Goal: Task Accomplishment & Management: Manage account settings

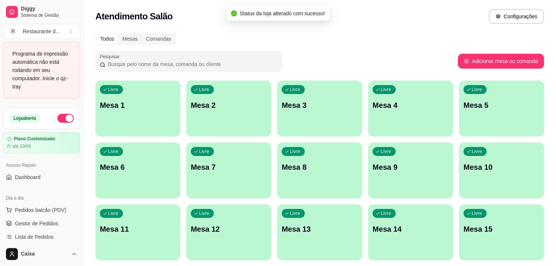
scroll to position [66, 0]
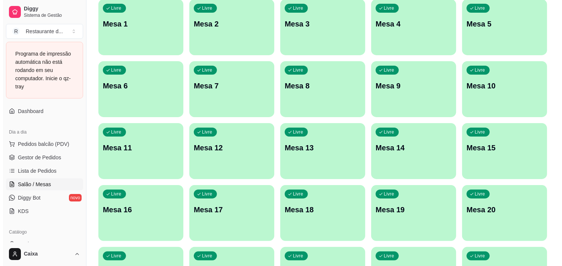
scroll to position [83, 0]
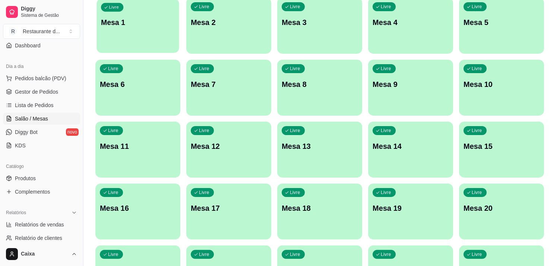
click at [149, 23] on p "Mesa 1" at bounding box center [138, 23] width 74 height 10
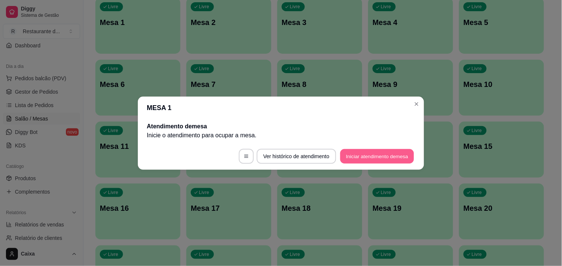
click at [378, 156] on button "Iniciar atendimento de mesa" at bounding box center [377, 156] width 74 height 15
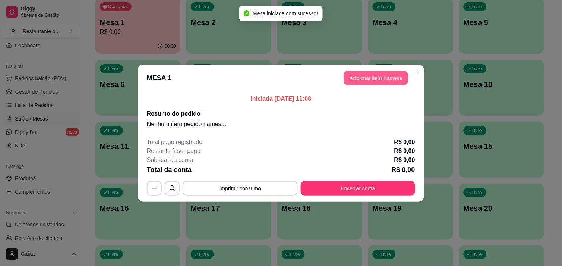
click at [366, 71] on button "Adicionar itens na mesa" at bounding box center [376, 77] width 64 height 15
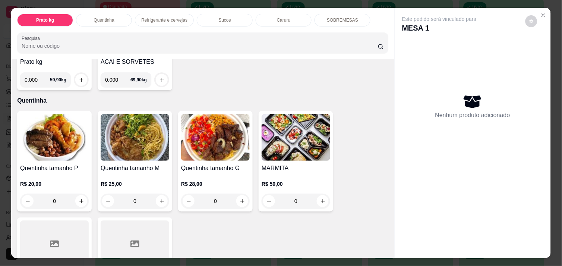
scroll to position [116, 0]
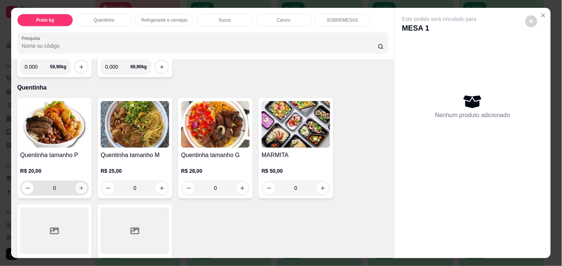
click at [80, 185] on icon "increase-product-quantity" at bounding box center [82, 188] width 6 height 6
type input "1"
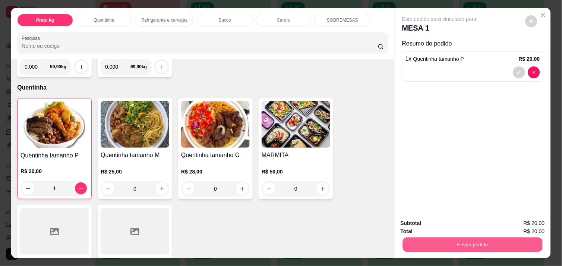
click at [454, 247] on button "Enviar pedido" at bounding box center [473, 244] width 140 height 15
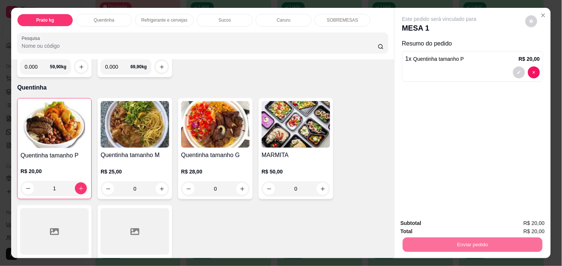
click at [466, 224] on button "Não registrar e enviar pedido" at bounding box center [447, 223] width 75 height 14
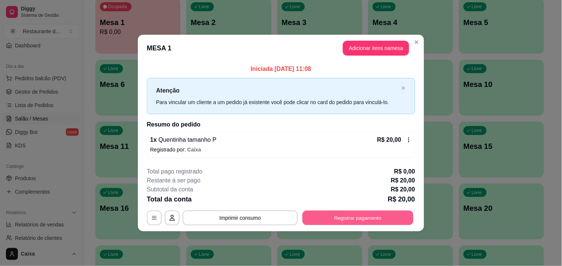
click at [370, 216] on button "Registrar pagamento" at bounding box center [357, 217] width 111 height 15
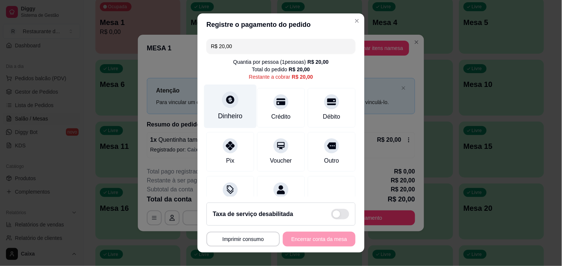
click at [226, 100] on icon at bounding box center [230, 99] width 8 height 8
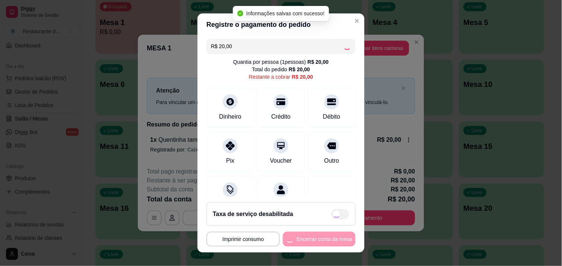
type input "R$ 0,00"
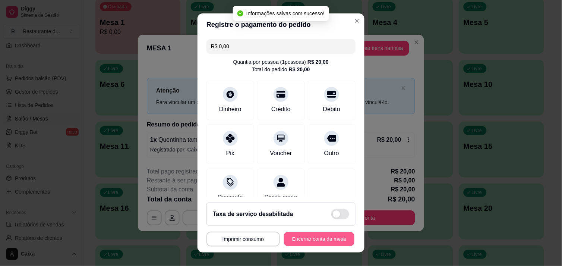
click at [317, 236] on button "Encerrar conta da mesa" at bounding box center [319, 239] width 70 height 15
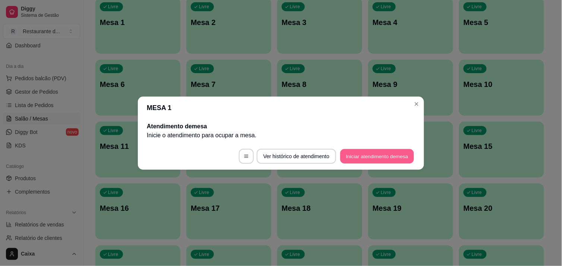
click at [367, 158] on button "Iniciar atendimento de mesa" at bounding box center [377, 156] width 74 height 15
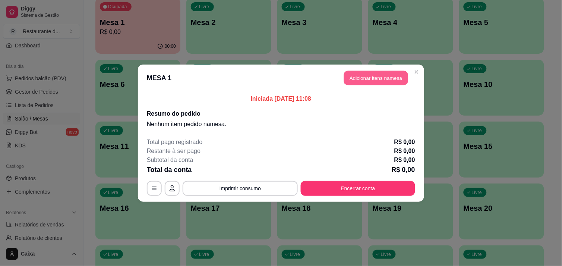
click at [384, 74] on button "Adicionar itens na mesa" at bounding box center [376, 77] width 64 height 15
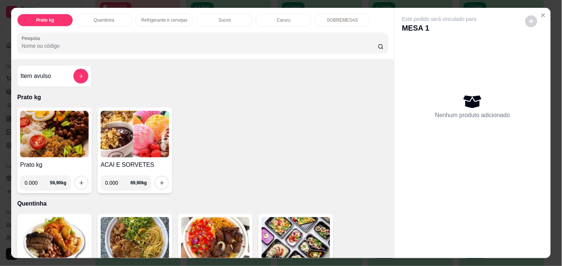
click at [384, 247] on div "Item avulso Prato kg Prato kg 0.000 59,90 kg ACAI E SORVETES 0.000 69,90 kg Que…" at bounding box center [202, 158] width 383 height 198
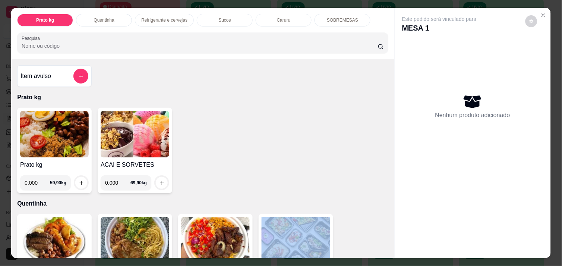
click at [384, 247] on div "Item avulso Prato kg Prato kg 0.000 59,90 kg ACAI E SORVETES 0.000 69,90 kg Que…" at bounding box center [202, 158] width 383 height 198
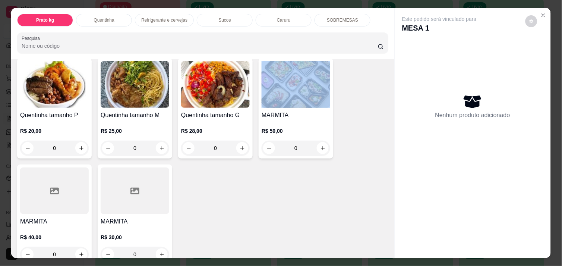
scroll to position [165, 0]
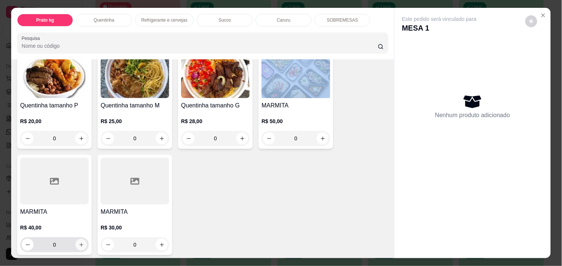
click at [79, 242] on icon "increase-product-quantity" at bounding box center [82, 245] width 6 height 6
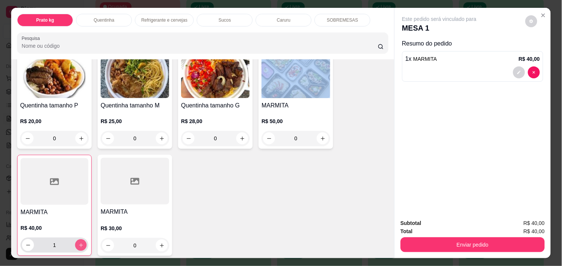
click at [78, 242] on icon "increase-product-quantity" at bounding box center [81, 245] width 6 height 6
type input "2"
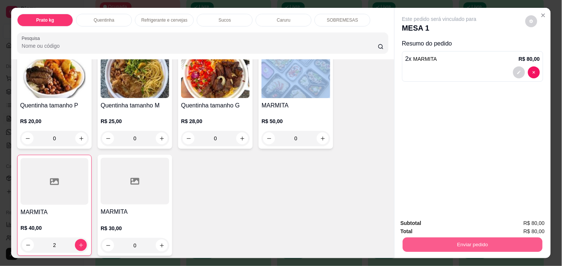
click at [447, 238] on button "Enviar pedido" at bounding box center [473, 244] width 140 height 15
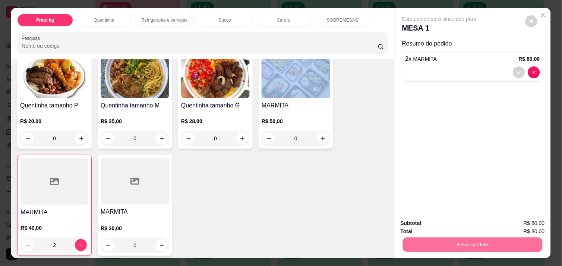
click at [447, 222] on button "Não registrar e enviar pedido" at bounding box center [447, 223] width 77 height 14
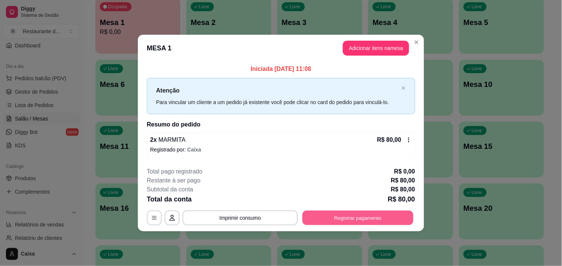
click at [355, 213] on button "Registrar pagamento" at bounding box center [357, 217] width 111 height 15
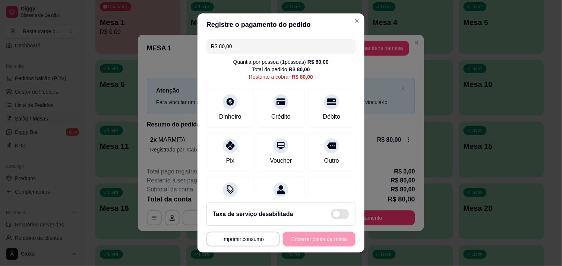
click at [239, 48] on input "R$ 80,00" at bounding box center [281, 46] width 140 height 15
click at [228, 108] on div "Dinheiro" at bounding box center [230, 106] width 53 height 44
click at [225, 147] on icon at bounding box center [230, 144] width 10 height 10
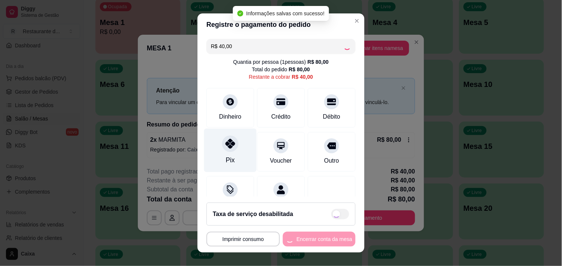
type input "R$ 0,00"
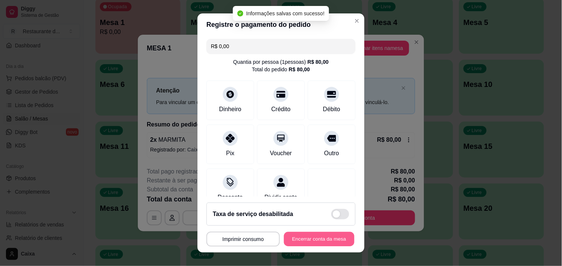
click at [317, 233] on button "Encerrar conta da mesa" at bounding box center [319, 239] width 70 height 15
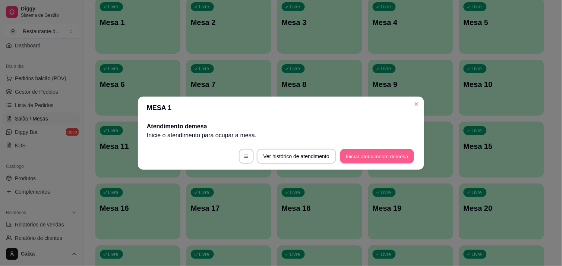
click at [360, 153] on button "Iniciar atendimento de mesa" at bounding box center [377, 156] width 74 height 15
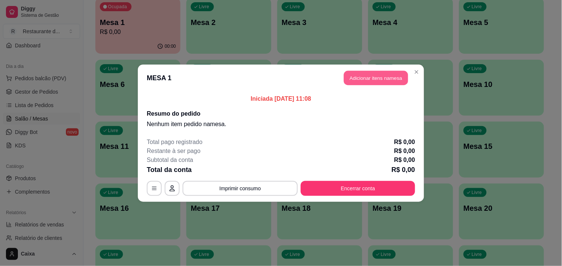
click at [380, 76] on button "Adicionar itens na mesa" at bounding box center [376, 77] width 64 height 15
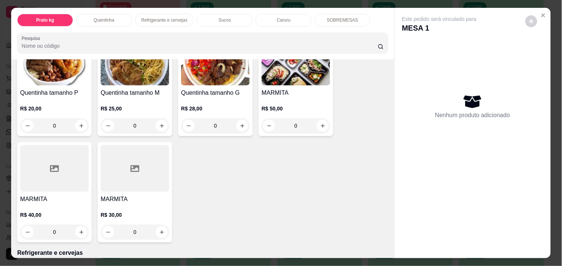
scroll to position [182, 0]
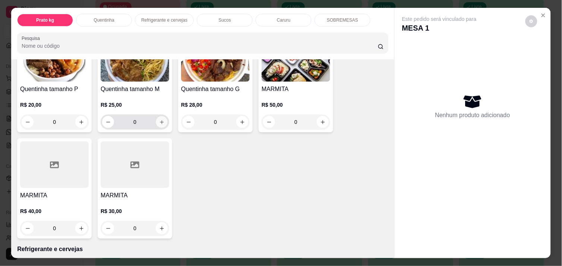
click at [159, 119] on icon "increase-product-quantity" at bounding box center [162, 122] width 6 height 6
type input "1"
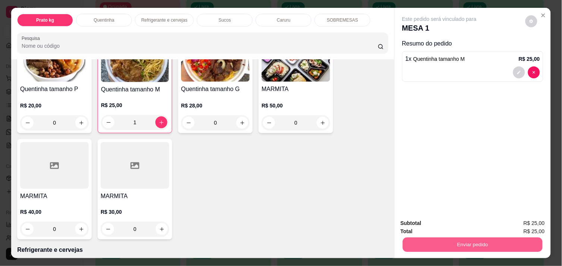
click at [457, 241] on button "Enviar pedido" at bounding box center [473, 244] width 140 height 15
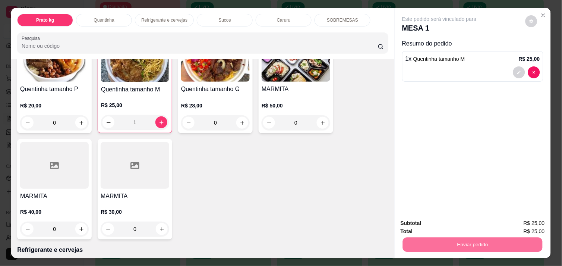
click at [445, 222] on button "Não registrar e enviar pedido" at bounding box center [447, 223] width 75 height 14
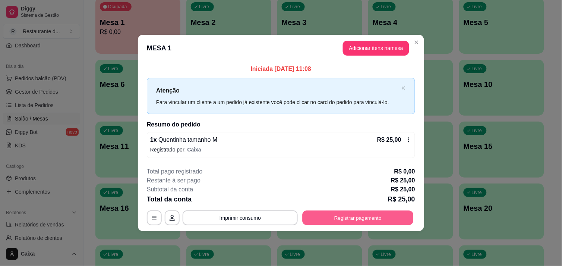
click at [378, 213] on button "Registrar pagamento" at bounding box center [357, 217] width 111 height 15
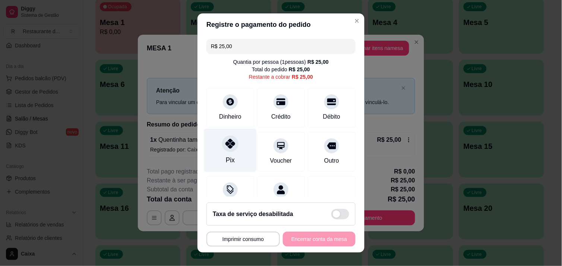
click at [225, 140] on icon at bounding box center [230, 144] width 10 height 10
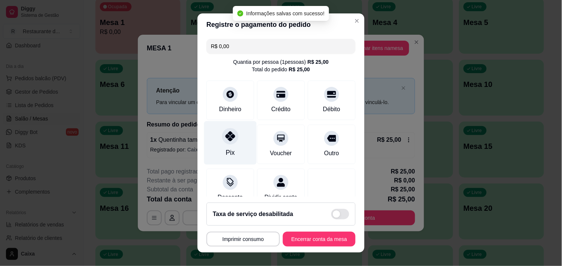
type input "R$ 0,00"
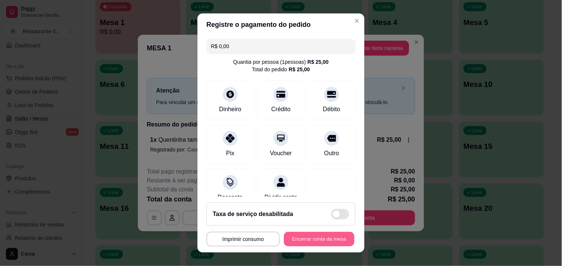
click at [298, 244] on button "Encerrar conta da mesa" at bounding box center [319, 239] width 70 height 15
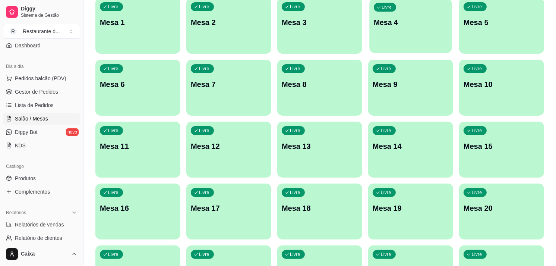
click at [430, 34] on div "Livre Mesa 4" at bounding box center [410, 21] width 82 height 45
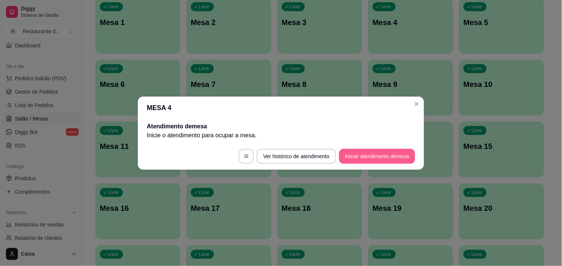
click at [380, 158] on button "Iniciar atendimento de mesa" at bounding box center [377, 156] width 76 height 15
click at [380, 158] on footer "Ver histórico de atendimento Iniciar atendimento de mesa" at bounding box center [281, 156] width 286 height 27
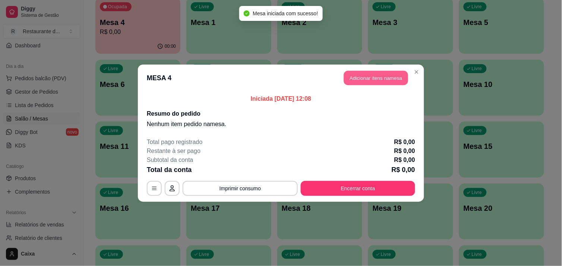
click at [390, 79] on button "Adicionar itens na mesa" at bounding box center [376, 77] width 64 height 15
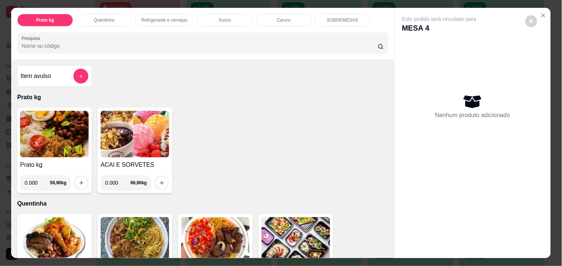
click at [35, 179] on input "0.000" at bounding box center [37, 182] width 25 height 15
type input "0.464"
click at [76, 179] on button "increase-product-quantity" at bounding box center [82, 183] width 12 height 12
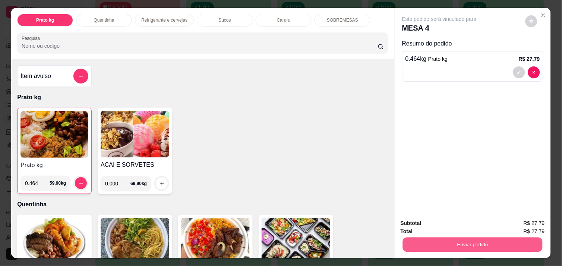
click at [465, 238] on button "Enviar pedido" at bounding box center [473, 244] width 140 height 15
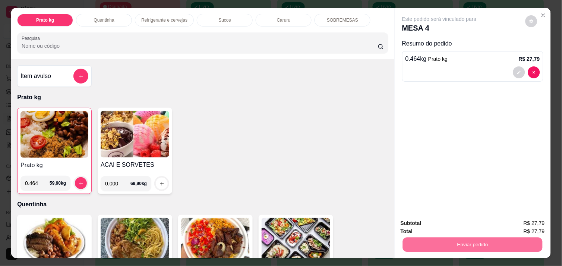
click at [452, 218] on button "Não registrar e enviar pedido" at bounding box center [447, 223] width 75 height 14
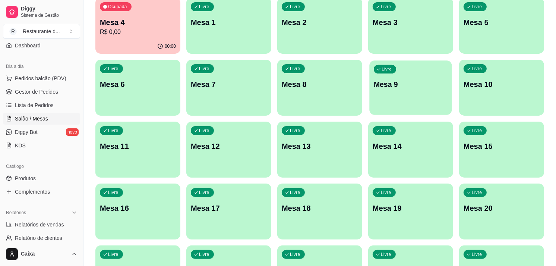
click at [427, 91] on div "Livre Mesa 9" at bounding box center [410, 82] width 82 height 45
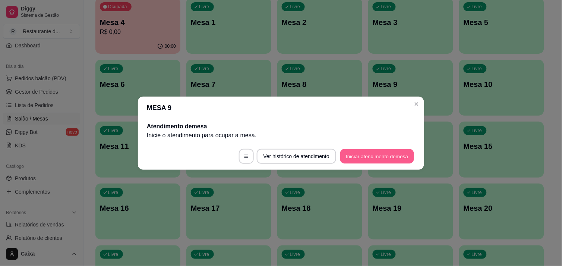
click at [378, 155] on button "Iniciar atendimento de mesa" at bounding box center [377, 156] width 74 height 15
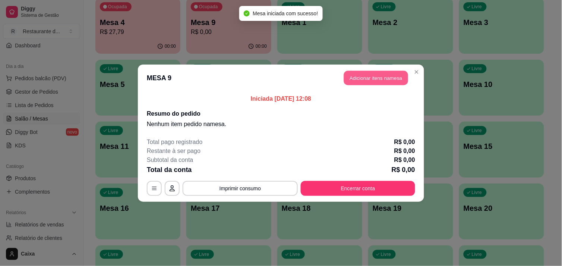
click at [382, 77] on button "Adicionar itens na mesa" at bounding box center [376, 77] width 64 height 15
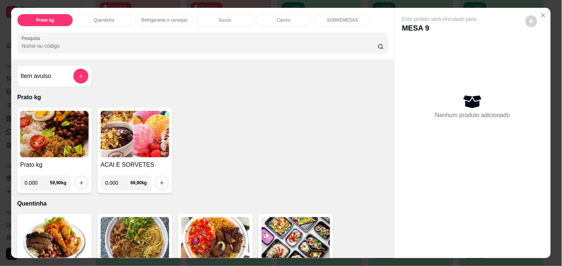
click at [36, 178] on input "0.000" at bounding box center [37, 182] width 25 height 15
type input "0.510"
click at [79, 180] on icon "increase-product-quantity" at bounding box center [82, 183] width 6 height 6
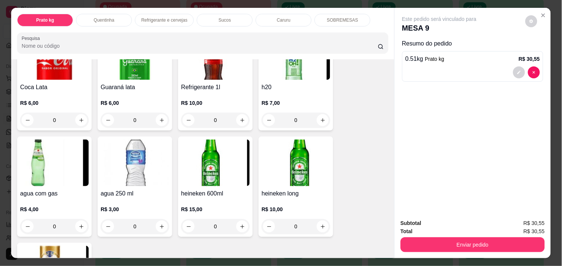
scroll to position [414, 0]
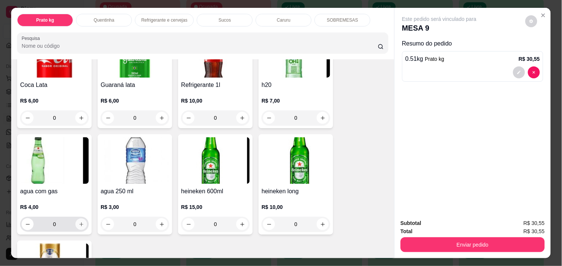
click at [76, 218] on button "increase-product-quantity" at bounding box center [82, 224] width 12 height 12
type input "1"
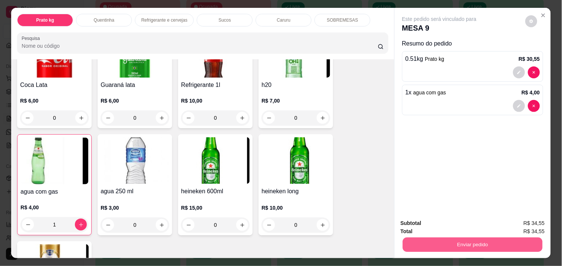
click at [462, 237] on button "Enviar pedido" at bounding box center [473, 244] width 140 height 15
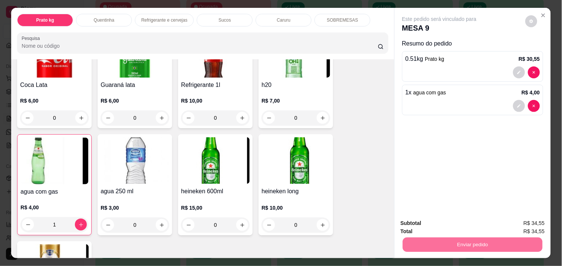
click at [464, 225] on button "Não registrar e enviar pedido" at bounding box center [447, 223] width 75 height 14
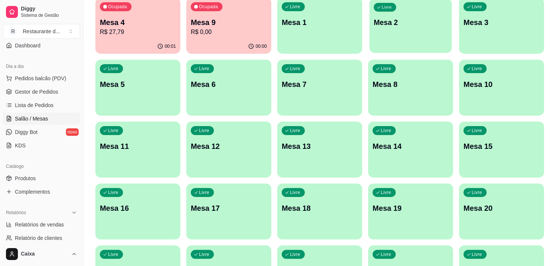
click at [417, 24] on p "Mesa 2" at bounding box center [410, 23] width 74 height 10
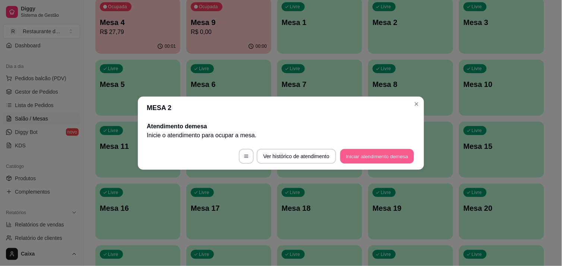
click at [355, 153] on button "Iniciar atendimento de mesa" at bounding box center [377, 156] width 74 height 15
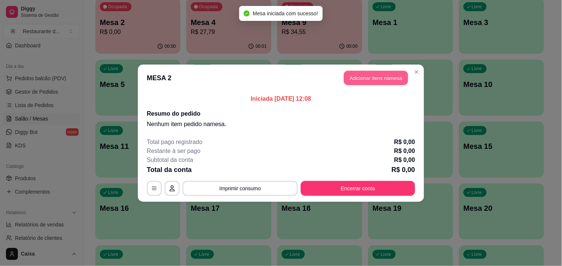
click at [361, 77] on button "Adicionar itens na mesa" at bounding box center [376, 77] width 64 height 15
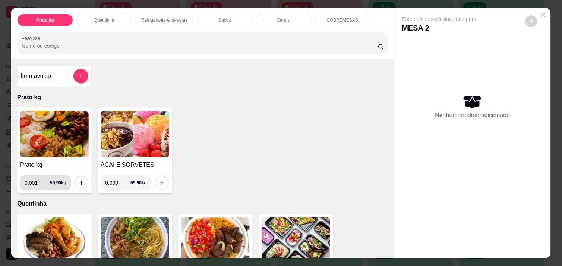
click at [40, 176] on input "0.001" at bounding box center [37, 182] width 25 height 15
type input "0.526"
click at [79, 181] on icon "increase-product-quantity" at bounding box center [82, 183] width 6 height 6
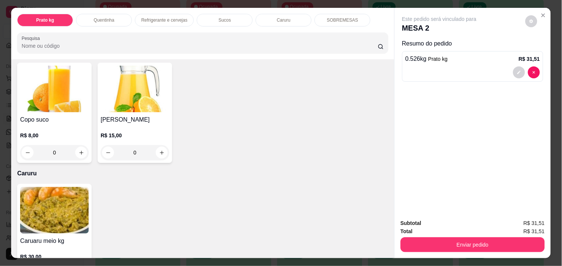
scroll to position [695, 0]
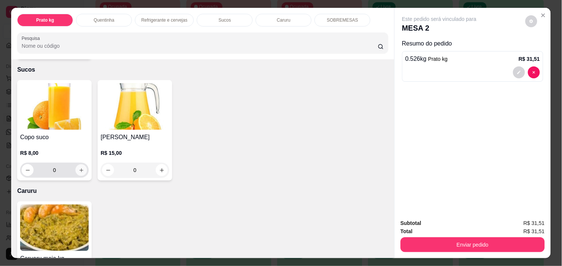
click at [79, 167] on icon "increase-product-quantity" at bounding box center [82, 170] width 6 height 6
type input "1"
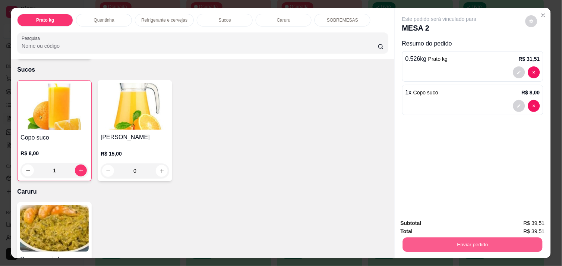
click at [474, 237] on button "Enviar pedido" at bounding box center [473, 244] width 140 height 15
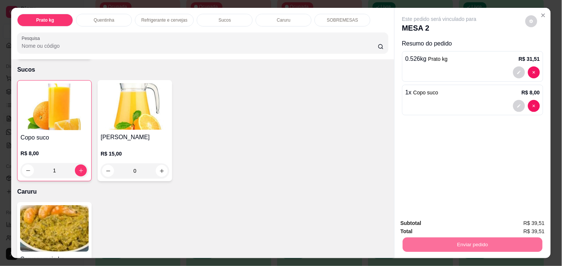
click at [465, 222] on button "Não registrar e enviar pedido" at bounding box center [447, 223] width 75 height 14
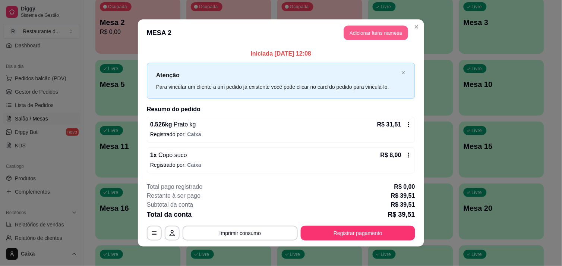
click at [384, 31] on button "Adicionar itens na mesa" at bounding box center [376, 33] width 64 height 15
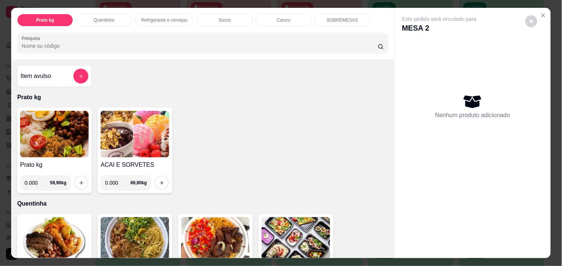
click at [36, 179] on input "0.000" at bounding box center [37, 182] width 25 height 15
type input "0.674"
click at [79, 181] on icon "increase-product-quantity" at bounding box center [81, 183] width 4 height 4
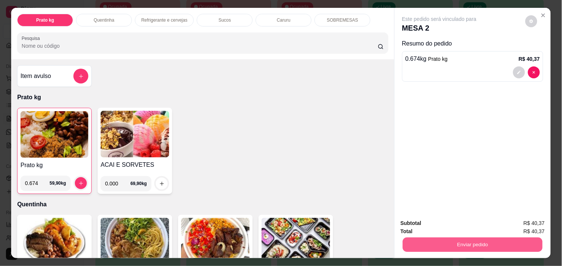
click at [474, 242] on button "Enviar pedido" at bounding box center [473, 244] width 140 height 15
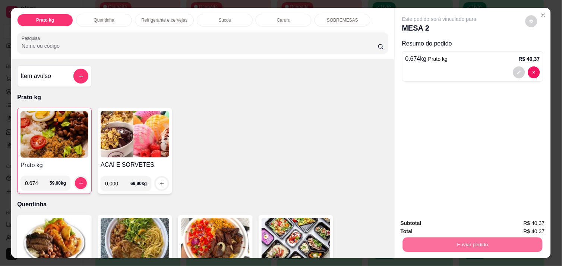
click at [457, 222] on button "Não registrar e enviar pedido" at bounding box center [447, 223] width 75 height 14
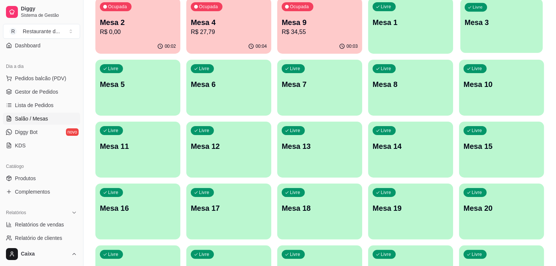
click at [491, 31] on div "Livre Mesa 3" at bounding box center [501, 21] width 82 height 45
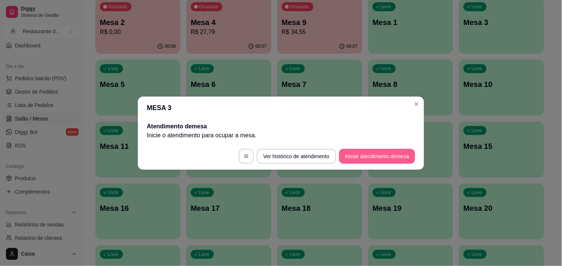
click at [394, 157] on button "Iniciar atendimento de mesa" at bounding box center [377, 156] width 76 height 15
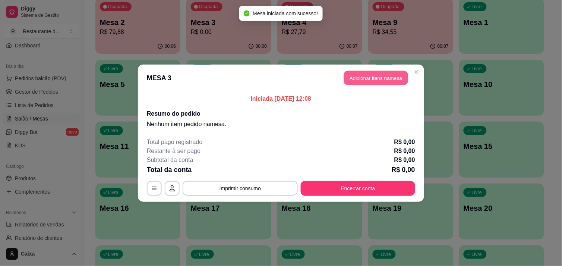
click at [377, 83] on button "Adicionar itens na mesa" at bounding box center [376, 77] width 64 height 15
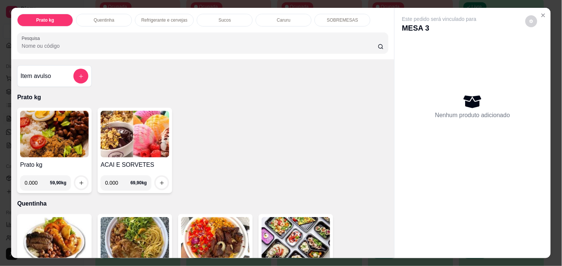
click at [37, 180] on input "0.000" at bounding box center [37, 182] width 25 height 15
type input "0.286"
click at [79, 180] on icon "increase-product-quantity" at bounding box center [82, 183] width 6 height 6
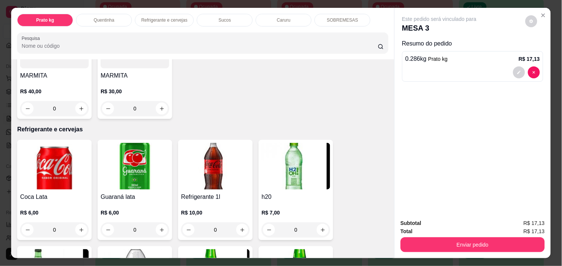
scroll to position [314, 0]
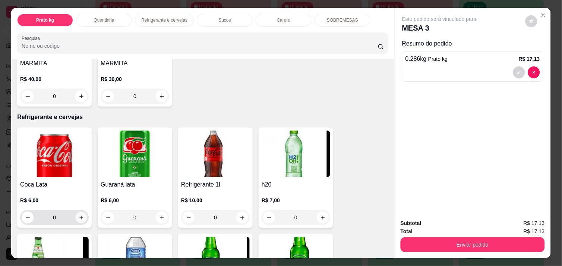
click at [79, 214] on icon "increase-product-quantity" at bounding box center [82, 217] width 6 height 6
type input "1"
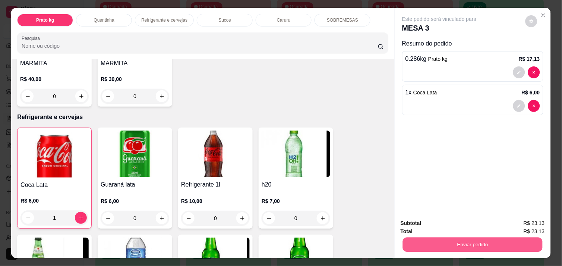
click at [464, 237] on button "Enviar pedido" at bounding box center [473, 244] width 140 height 15
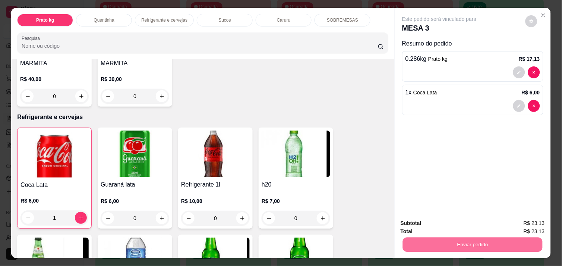
click at [460, 224] on button "Não registrar e enviar pedido" at bounding box center [447, 223] width 75 height 14
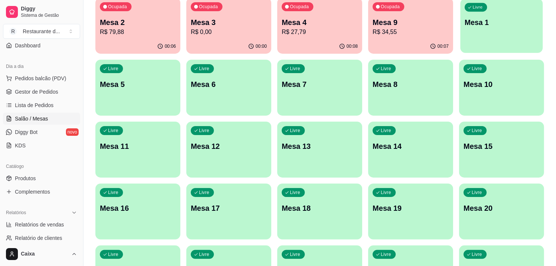
click at [503, 27] on div "Livre Mesa 1" at bounding box center [501, 21] width 82 height 45
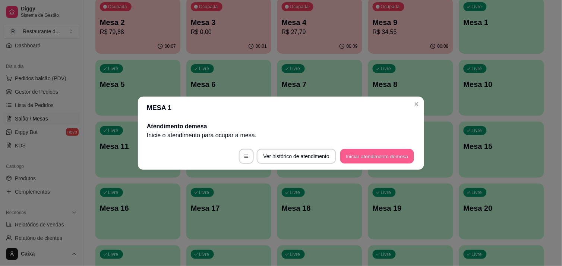
click at [375, 154] on button "Iniciar atendimento de mesa" at bounding box center [377, 156] width 74 height 15
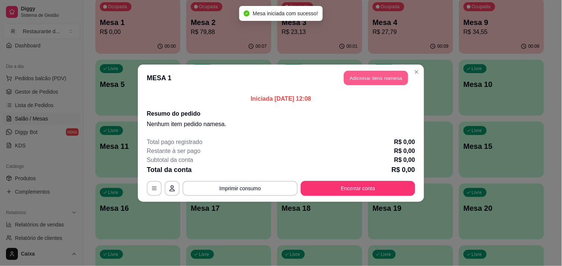
click at [372, 75] on button "Adicionar itens na mesa" at bounding box center [376, 77] width 64 height 15
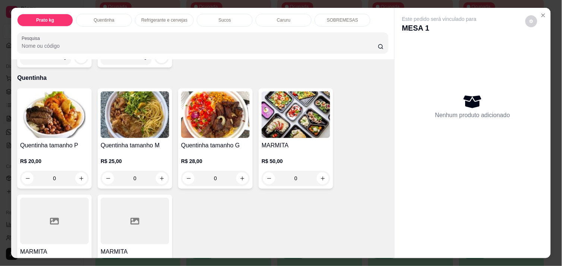
scroll to position [132, 0]
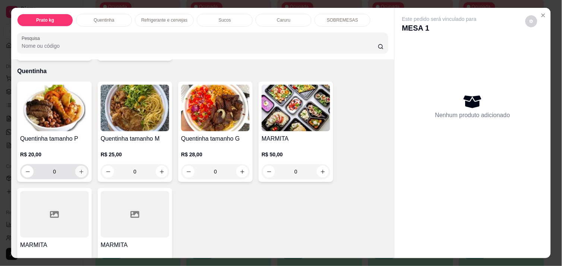
click at [79, 169] on icon "increase-product-quantity" at bounding box center [82, 172] width 6 height 6
type input "1"
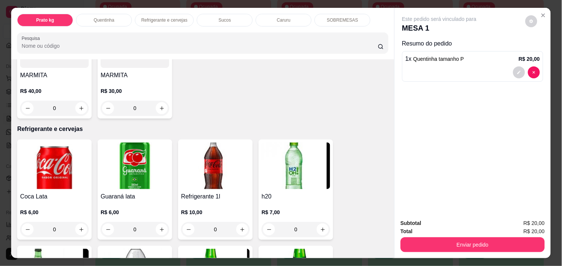
scroll to position [314, 0]
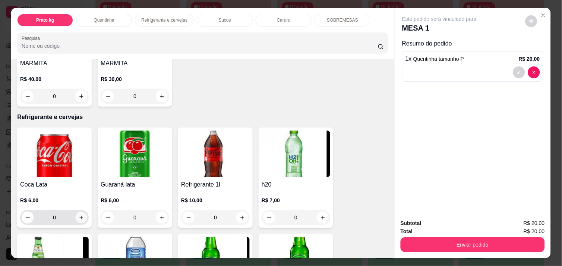
click at [79, 215] on icon "increase-product-quantity" at bounding box center [82, 217] width 6 height 6
type input "1"
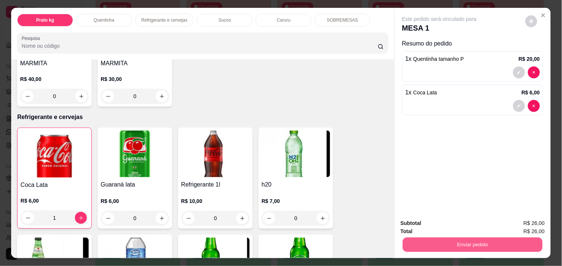
click at [490, 237] on button "Enviar pedido" at bounding box center [473, 244] width 140 height 15
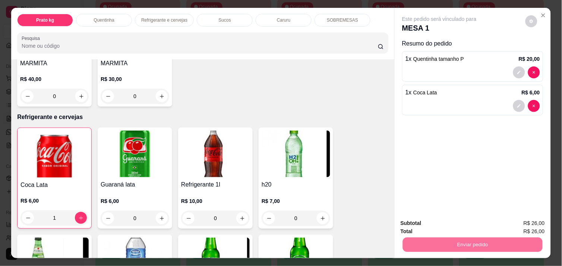
click at [457, 222] on button "Não registrar e enviar pedido" at bounding box center [447, 223] width 77 height 14
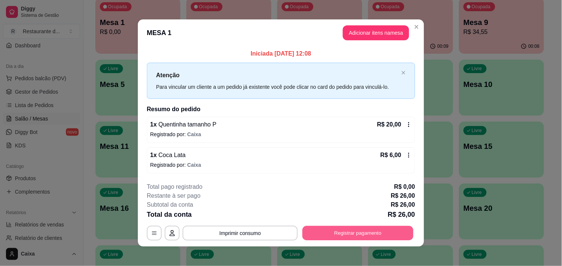
click at [368, 232] on button "Registrar pagamento" at bounding box center [357, 233] width 111 height 15
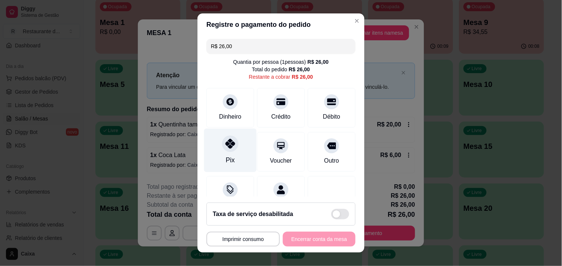
click at [232, 145] on div at bounding box center [230, 143] width 16 height 16
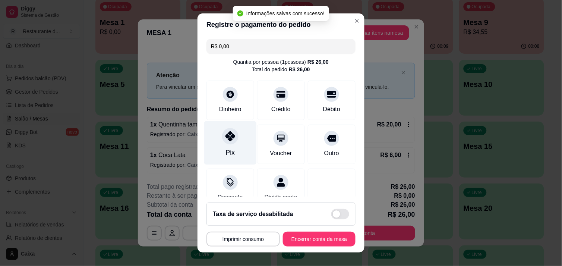
type input "R$ 0,00"
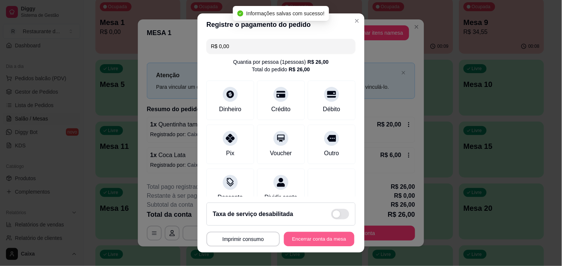
click at [300, 236] on button "Encerrar conta da mesa" at bounding box center [319, 239] width 70 height 15
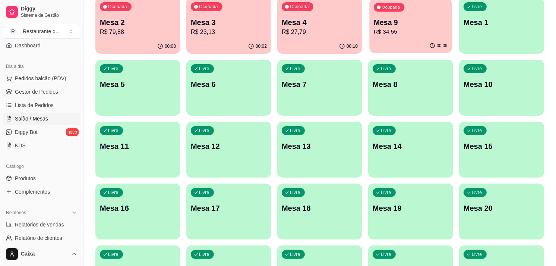
click at [412, 35] on p "R$ 34,55" at bounding box center [410, 32] width 74 height 9
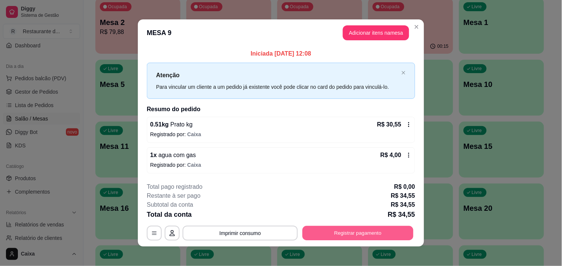
click at [354, 232] on button "Registrar pagamento" at bounding box center [357, 233] width 111 height 15
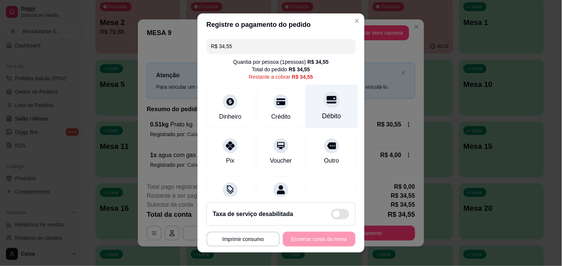
click at [327, 103] on icon at bounding box center [332, 99] width 10 height 7
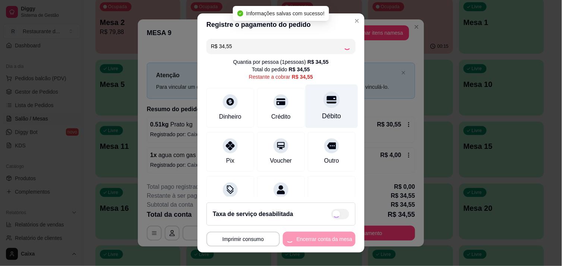
type input "R$ 0,00"
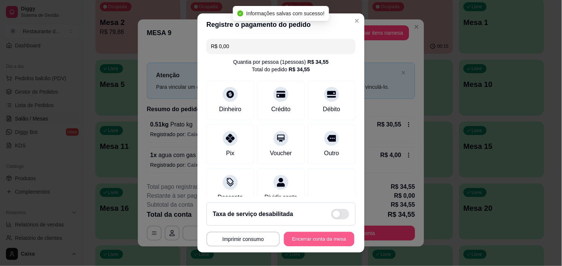
click at [314, 234] on button "Encerrar conta da mesa" at bounding box center [319, 239] width 70 height 15
click at [314, 234] on div "**********" at bounding box center [280, 238] width 149 height 15
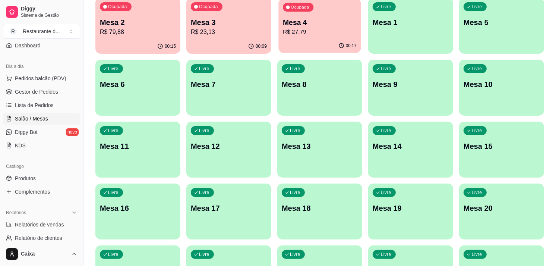
click at [336, 31] on p "R$ 27,79" at bounding box center [320, 32] width 74 height 9
click at [231, 29] on p "R$ 23,13" at bounding box center [229, 32] width 74 height 9
click at [231, 29] on p "R$ 23,13" at bounding box center [229, 32] width 76 height 9
click at [471, 36] on div "Livre Mesa 5" at bounding box center [501, 21] width 82 height 45
click at [297, 32] on p "R$ 27,79" at bounding box center [320, 32] width 74 height 9
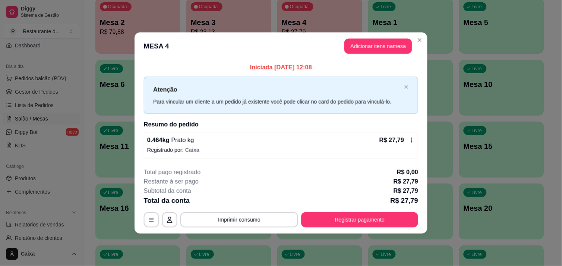
click at [297, 32] on div "**********" at bounding box center [281, 132] width 575 height 271
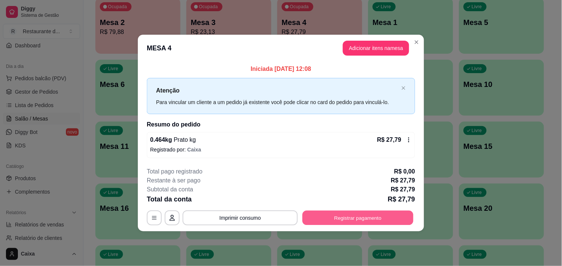
click at [341, 212] on button "Registrar pagamento" at bounding box center [357, 217] width 111 height 15
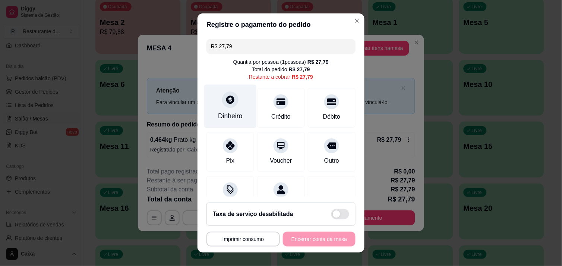
click at [226, 106] on div at bounding box center [230, 99] width 16 height 16
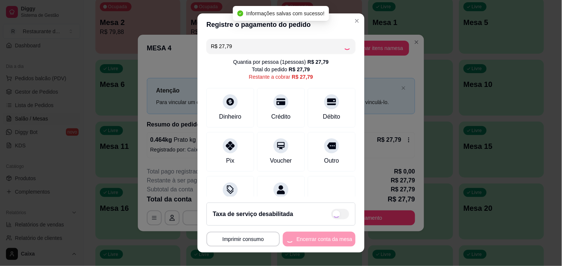
type input "R$ 0,00"
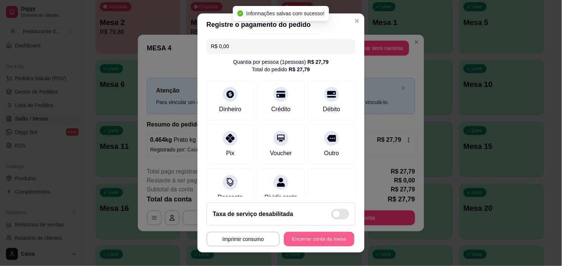
click at [311, 238] on button "Encerrar conta da mesa" at bounding box center [319, 239] width 70 height 15
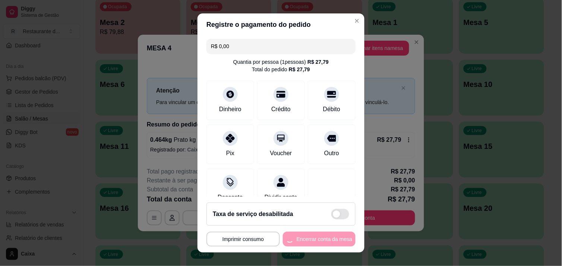
click at [311, 238] on div "**********" at bounding box center [280, 238] width 149 height 15
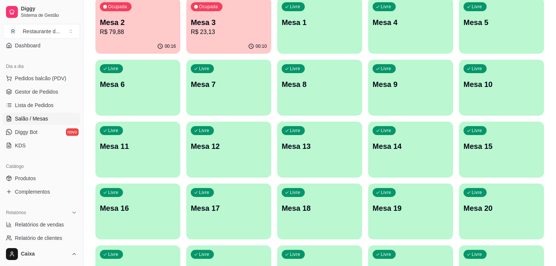
click at [516, 36] on div "Livre Mesa 5" at bounding box center [501, 21] width 85 height 47
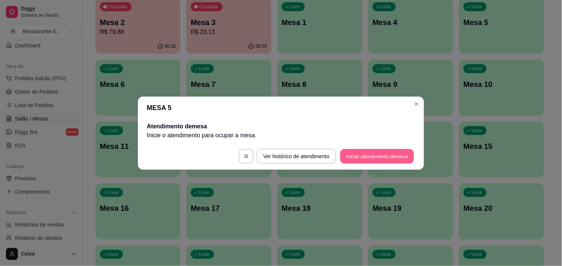
click at [376, 148] on footer "Ver histórico de atendimento Iniciar atendimento de mesa" at bounding box center [281, 156] width 286 height 27
click at [377, 153] on button "Iniciar atendimento de mesa" at bounding box center [377, 156] width 74 height 15
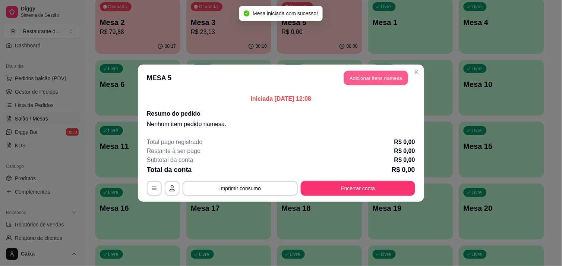
click at [369, 79] on button "Adicionar itens na mesa" at bounding box center [376, 77] width 64 height 15
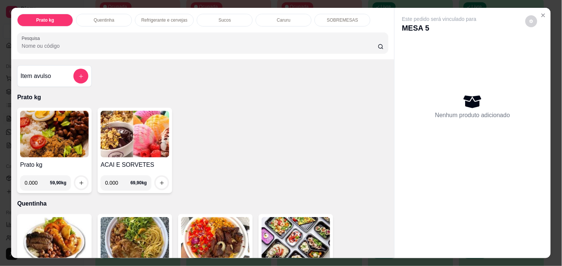
click at [36, 184] on input "0.000" at bounding box center [37, 182] width 25 height 15
type input "0.762"
click at [79, 180] on icon "increase-product-quantity" at bounding box center [82, 183] width 6 height 6
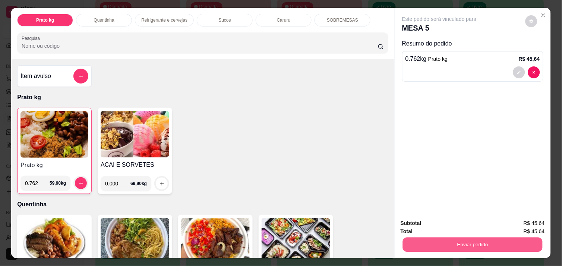
click at [433, 244] on button "Enviar pedido" at bounding box center [473, 244] width 140 height 15
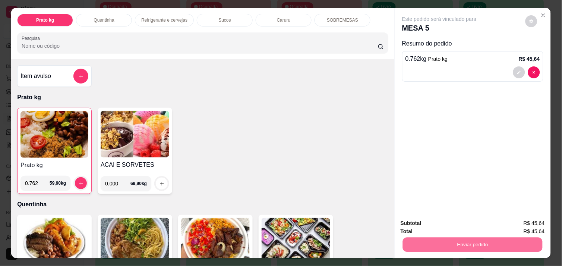
click at [449, 223] on button "Não registrar e enviar pedido" at bounding box center [447, 223] width 77 height 14
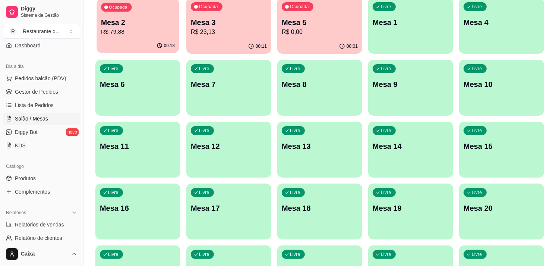
click at [164, 28] on p "R$ 79,88" at bounding box center [138, 32] width 74 height 9
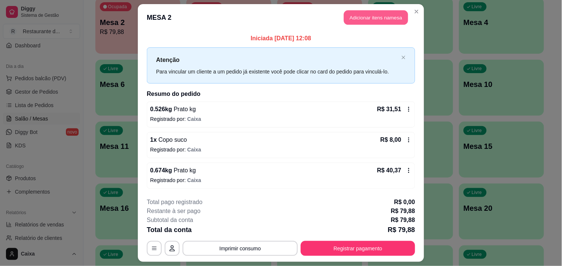
click at [371, 13] on button "Adicionar itens na mesa" at bounding box center [376, 17] width 64 height 15
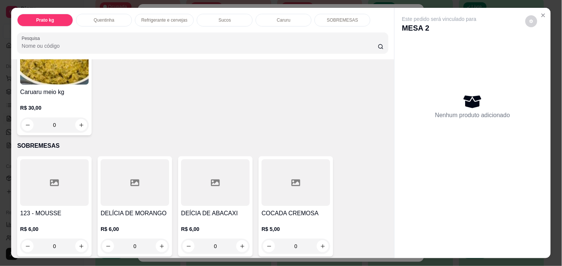
scroll to position [861, 0]
click at [159, 243] on icon "increase-product-quantity" at bounding box center [162, 246] width 6 height 6
type input "1"
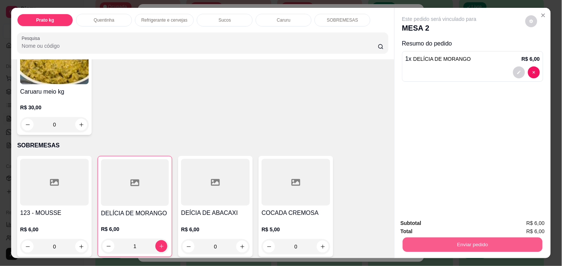
click at [484, 240] on button "Enviar pedido" at bounding box center [473, 244] width 140 height 15
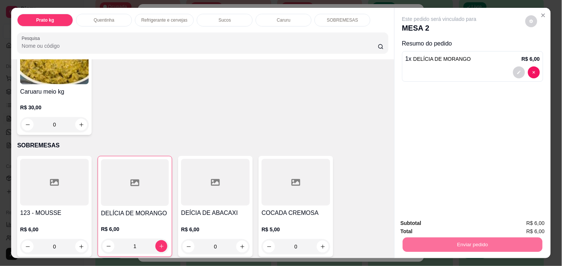
click at [463, 223] on button "Não registrar e enviar pedido" at bounding box center [447, 223] width 75 height 14
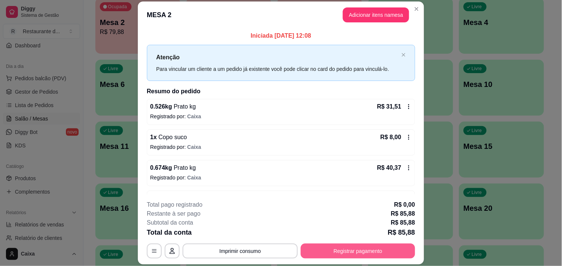
click at [362, 248] on button "Registrar pagamento" at bounding box center [358, 250] width 114 height 15
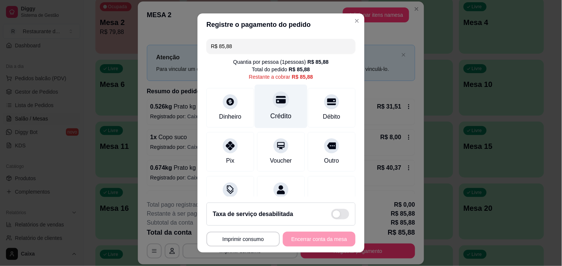
click at [273, 106] on div at bounding box center [281, 99] width 16 height 16
type input "R$ 0,00"
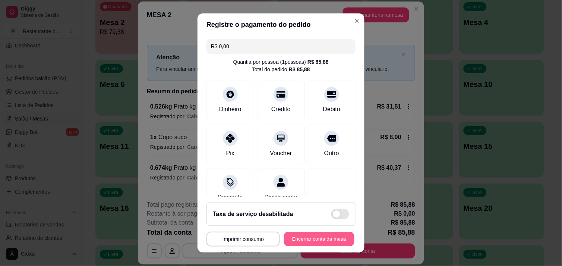
click at [309, 238] on button "Encerrar conta da mesa" at bounding box center [319, 239] width 70 height 15
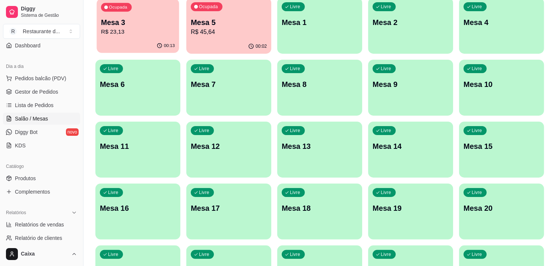
click at [131, 27] on div "Mesa 3 R$ 23,13" at bounding box center [138, 27] width 74 height 19
click at [148, 47] on div "00:13" at bounding box center [137, 46] width 82 height 14
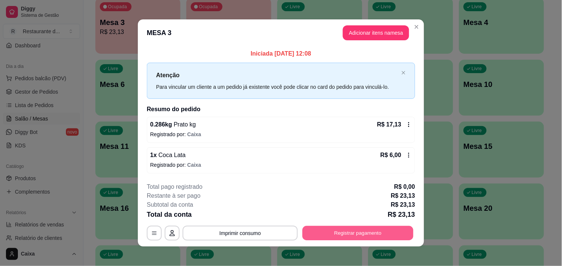
click at [352, 232] on button "Registrar pagamento" at bounding box center [357, 233] width 111 height 15
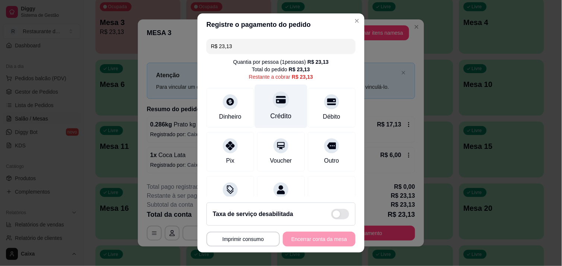
click at [273, 98] on div at bounding box center [281, 99] width 16 height 16
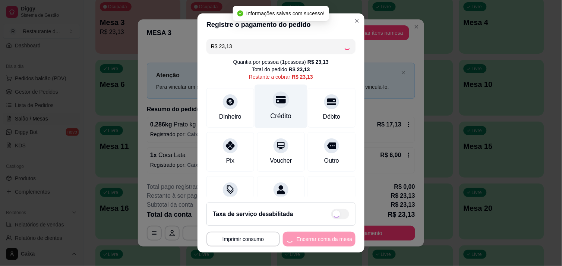
type input "R$ 0,00"
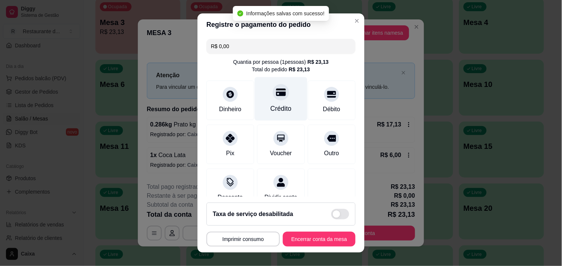
click at [264, 98] on div "Crédito" at bounding box center [281, 99] width 53 height 44
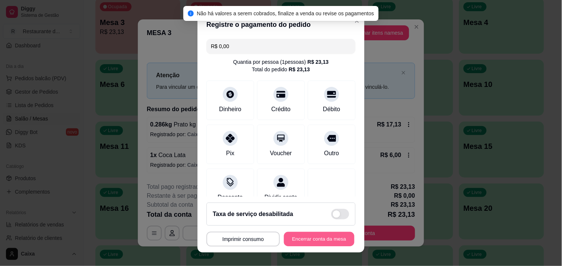
click at [319, 235] on button "Encerrar conta da mesa" at bounding box center [319, 239] width 70 height 15
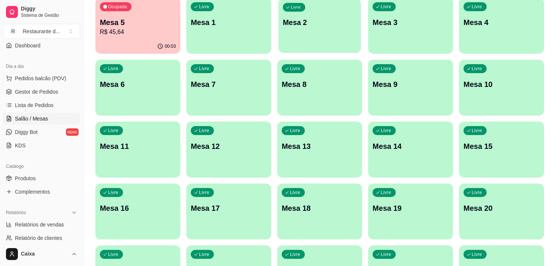
click at [343, 25] on p "Mesa 2" at bounding box center [320, 23] width 74 height 10
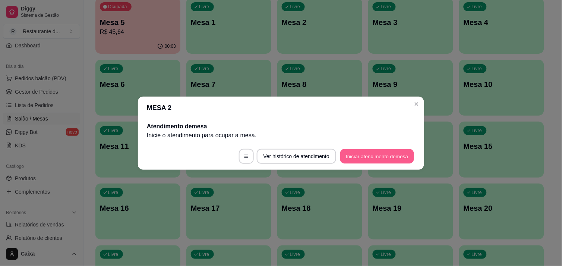
click at [359, 153] on button "Iniciar atendimento de mesa" at bounding box center [377, 156] width 74 height 15
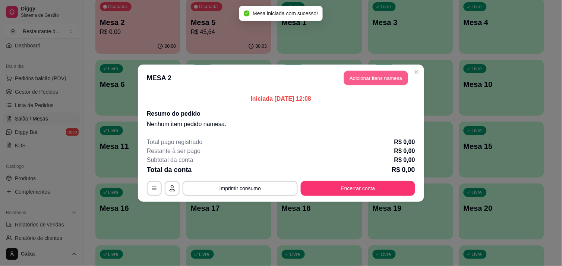
click at [357, 75] on button "Adicionar itens na mesa" at bounding box center [376, 77] width 64 height 15
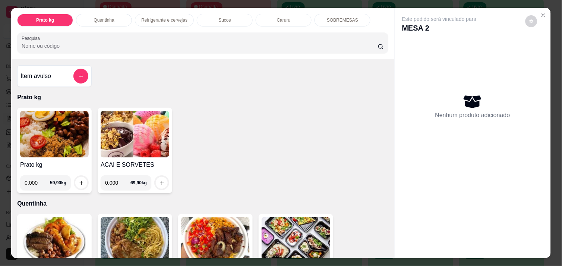
click at [36, 180] on input "0.000" at bounding box center [37, 182] width 25 height 15
click at [36, 180] on input "0.490" at bounding box center [37, 182] width 25 height 15
type input "0.490"
click at [79, 180] on icon "increase-product-quantity" at bounding box center [82, 183] width 6 height 6
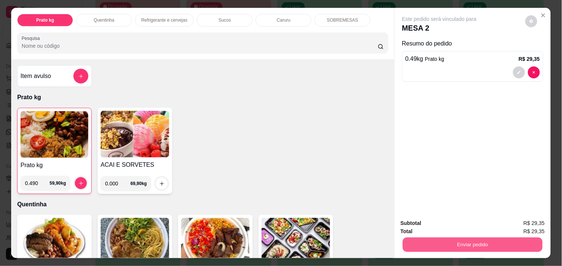
click at [454, 241] on button "Enviar pedido" at bounding box center [473, 244] width 140 height 15
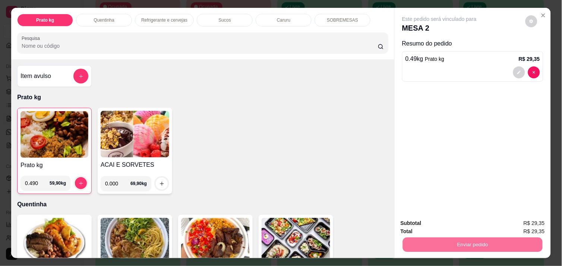
click at [445, 222] on button "Não registrar e enviar pedido" at bounding box center [447, 223] width 75 height 14
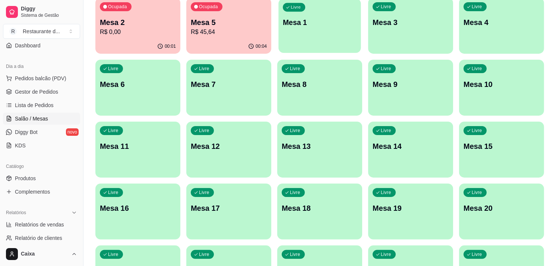
click at [332, 45] on div "button" at bounding box center [319, 48] width 82 height 9
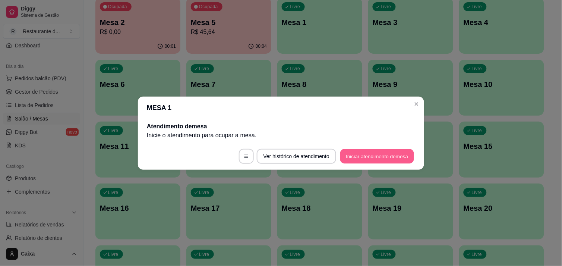
click at [400, 155] on button "Iniciar atendimento de mesa" at bounding box center [377, 156] width 74 height 15
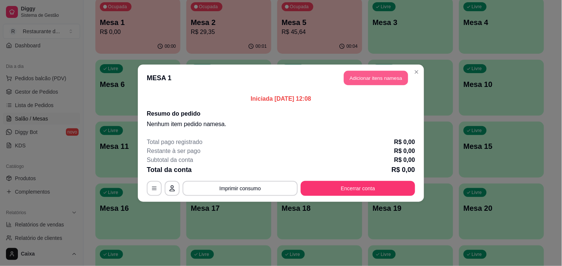
click at [359, 79] on button "Adicionar itens na mesa" at bounding box center [376, 77] width 64 height 15
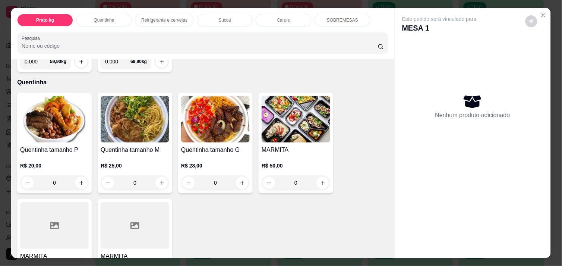
scroll to position [132, 0]
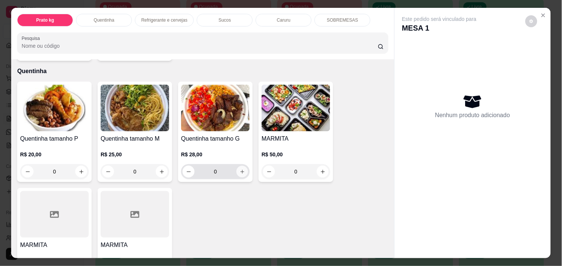
click at [239, 169] on icon "increase-product-quantity" at bounding box center [242, 172] width 6 height 6
type input "1"
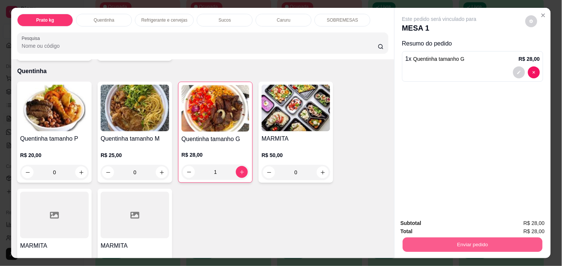
click at [486, 237] on button "Enviar pedido" at bounding box center [473, 244] width 140 height 15
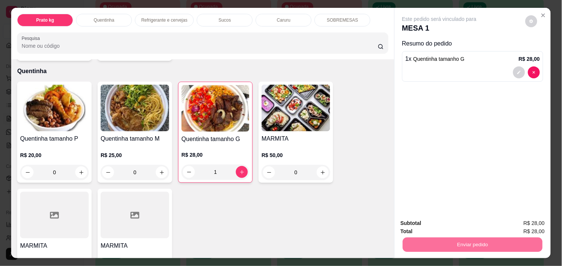
click at [471, 221] on button "Não registrar e enviar pedido" at bounding box center [447, 223] width 77 height 14
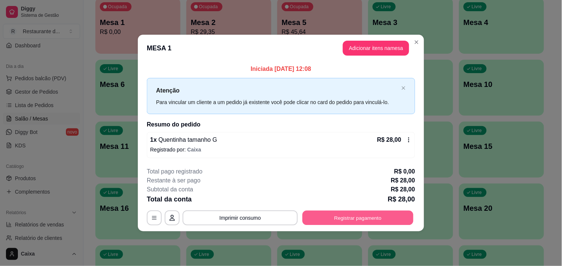
click at [384, 214] on button "Registrar pagamento" at bounding box center [357, 217] width 111 height 15
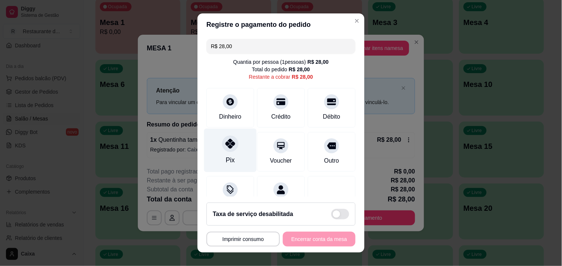
click at [232, 146] on div at bounding box center [230, 143] width 16 height 16
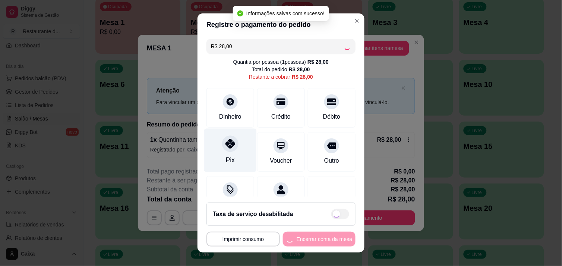
type input "R$ 0,00"
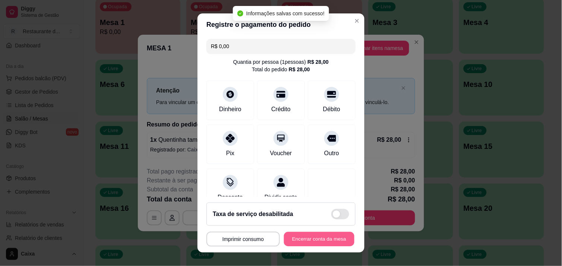
click at [299, 232] on button "Encerrar conta da mesa" at bounding box center [319, 239] width 70 height 15
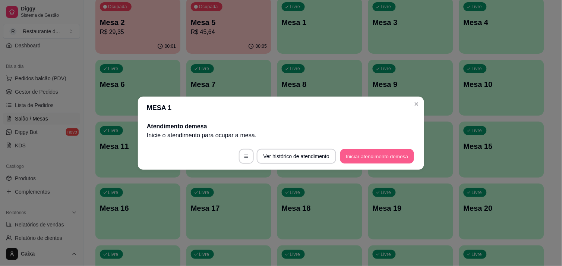
click at [358, 160] on button "Iniciar atendimento de mesa" at bounding box center [377, 156] width 74 height 15
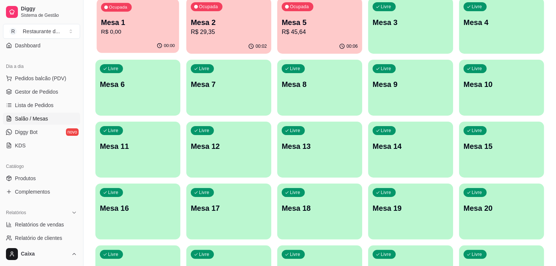
click at [148, 30] on p "R$ 0,00" at bounding box center [138, 32] width 74 height 9
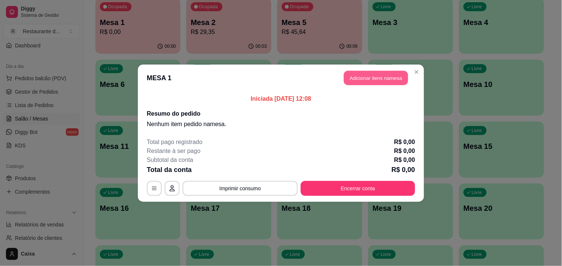
click at [366, 81] on button "Adicionar itens na mesa" at bounding box center [376, 77] width 64 height 15
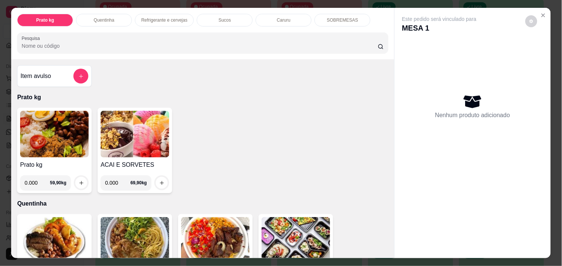
click at [518, 149] on div "Nenhum produto adicionado" at bounding box center [472, 106] width 141 height 146
click at [540, 12] on icon "Close" at bounding box center [543, 15] width 6 height 6
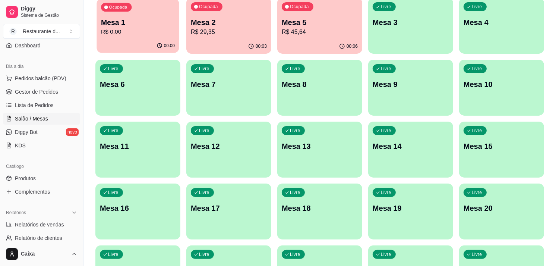
click at [135, 18] on p "Mesa 1" at bounding box center [138, 23] width 74 height 10
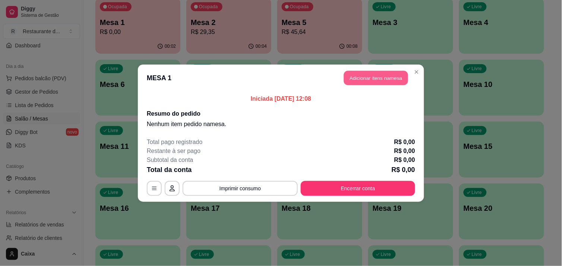
click at [360, 74] on button "Adicionar itens na mesa" at bounding box center [376, 77] width 64 height 15
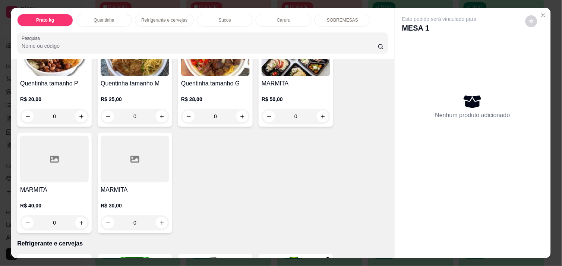
scroll to position [165, 0]
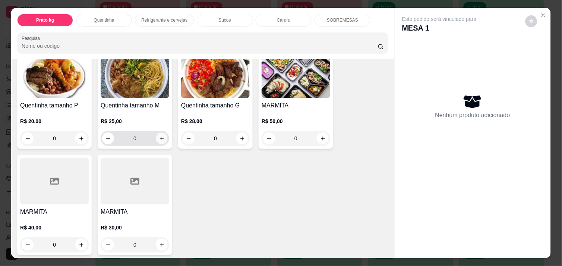
click at [159, 136] on icon "increase-product-quantity" at bounding box center [162, 139] width 6 height 6
type input "1"
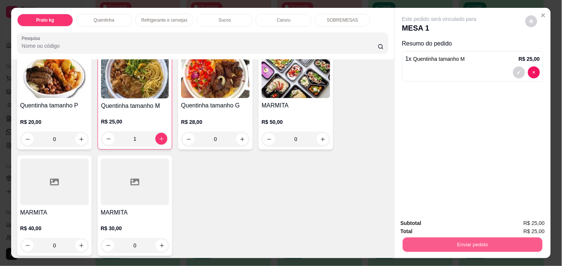
click at [466, 237] on button "Enviar pedido" at bounding box center [473, 244] width 140 height 15
click at [464, 241] on button "Enviar pedido" at bounding box center [473, 244] width 140 height 15
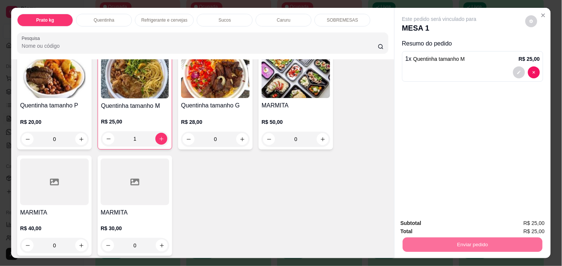
click at [454, 222] on button "Não registrar e enviar pedido" at bounding box center [447, 223] width 75 height 14
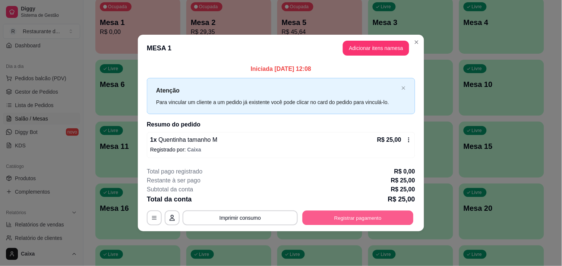
click at [355, 217] on button "Registrar pagamento" at bounding box center [357, 217] width 111 height 15
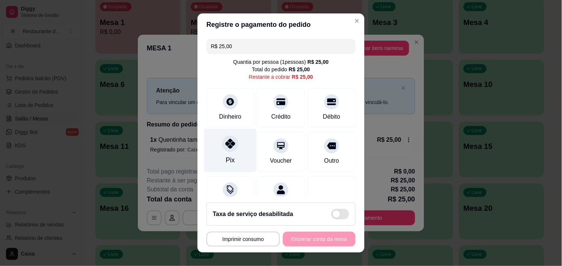
click at [225, 147] on icon at bounding box center [230, 144] width 10 height 10
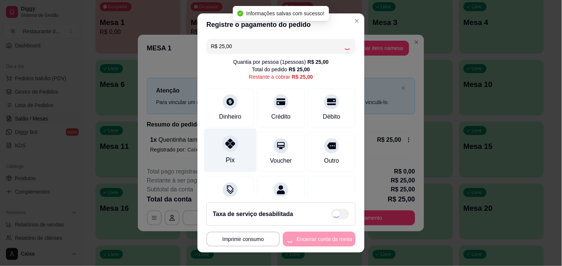
type input "R$ 0,00"
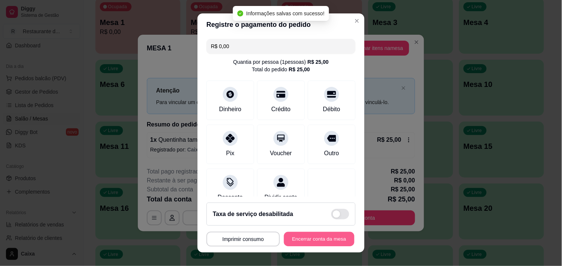
click at [306, 237] on button "Encerrar conta da mesa" at bounding box center [319, 239] width 70 height 15
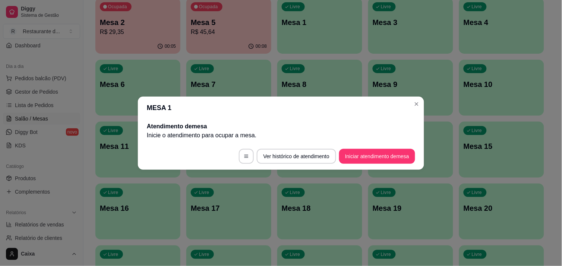
click at [357, 146] on footer "Ver histórico de atendimento Iniciar atendimento de mesa" at bounding box center [281, 156] width 286 height 27
click at [358, 150] on button "Iniciar atendimento de mesa" at bounding box center [377, 156] width 74 height 15
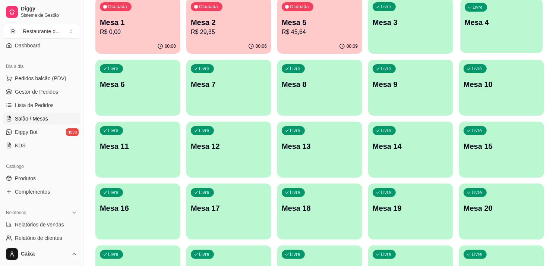
click at [507, 38] on div "Livre Mesa 4" at bounding box center [501, 21] width 82 height 45
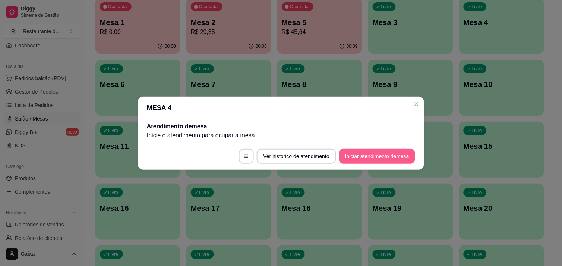
click at [362, 152] on button "Iniciar atendimento de mesa" at bounding box center [377, 156] width 76 height 15
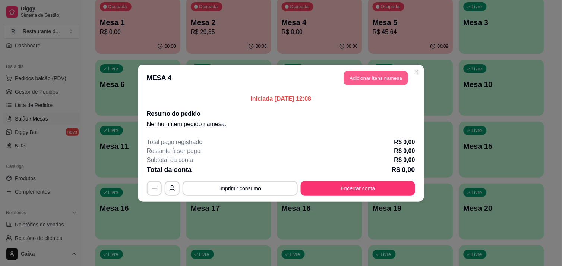
click at [379, 77] on button "Adicionar itens na mesa" at bounding box center [376, 77] width 64 height 15
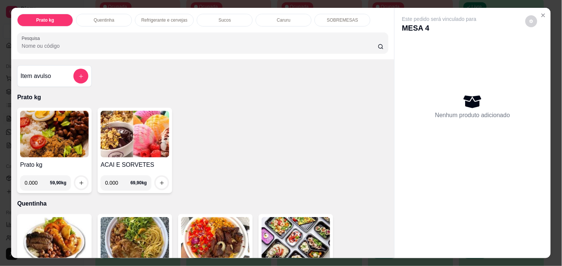
click at [36, 181] on input "0.000" at bounding box center [37, 182] width 25 height 15
type input "0.414"
click at [79, 180] on icon "increase-product-quantity" at bounding box center [82, 183] width 6 height 6
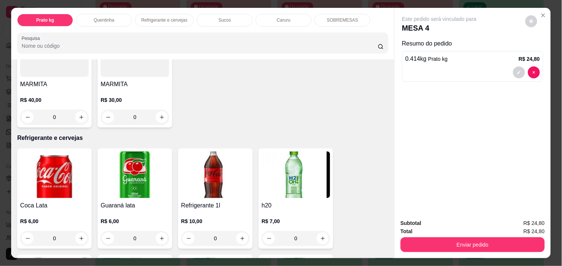
scroll to position [298, 0]
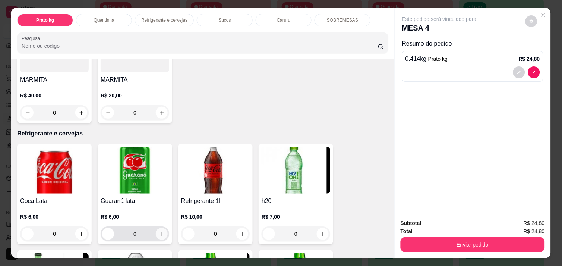
click at [161, 231] on icon "increase-product-quantity" at bounding box center [162, 234] width 6 height 6
type input "1"
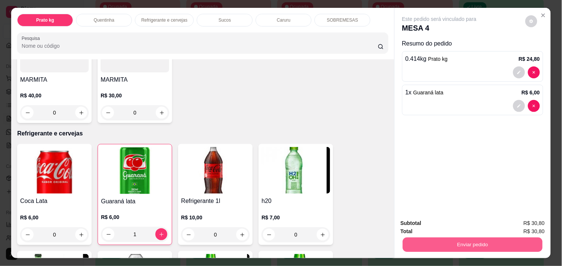
click at [475, 244] on button "Enviar pedido" at bounding box center [473, 244] width 140 height 15
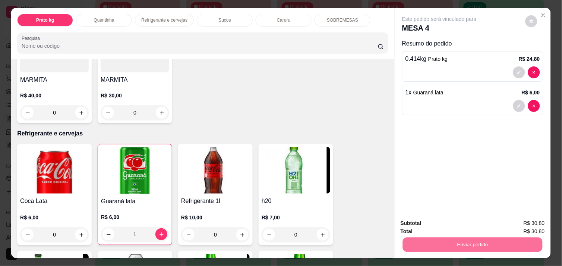
click at [451, 218] on button "Não registrar e enviar pedido" at bounding box center [447, 223] width 75 height 14
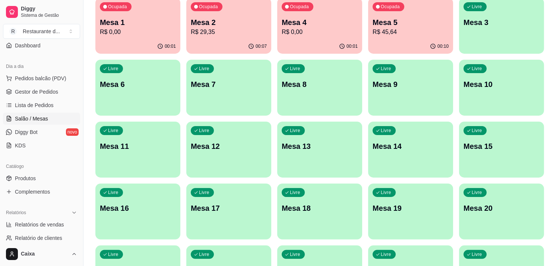
click at [505, 34] on div "Livre Mesa 3" at bounding box center [501, 21] width 85 height 47
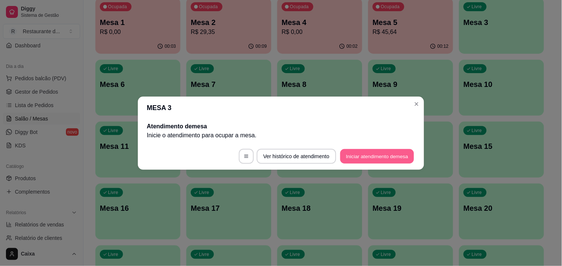
click at [393, 155] on button "Iniciar atendimento de mesa" at bounding box center [377, 156] width 74 height 15
click at [393, 155] on footer "Ver histórico de atendimento Iniciar atendimento de mesa" at bounding box center [281, 156] width 286 height 27
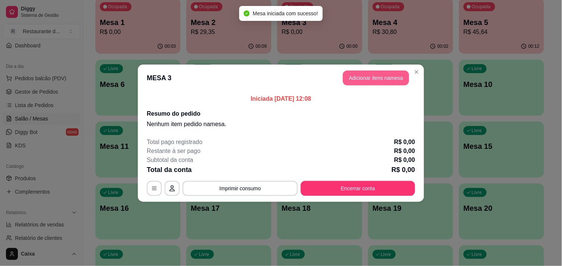
click at [365, 76] on button "Adicionar itens na mesa" at bounding box center [376, 77] width 66 height 15
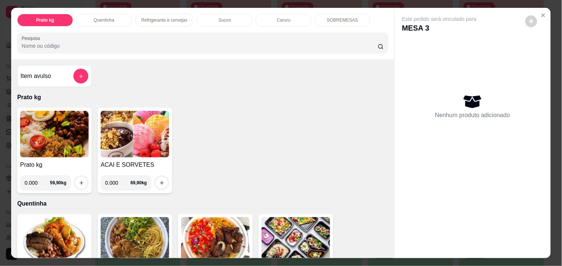
click at [38, 179] on input "0.000" at bounding box center [37, 182] width 25 height 15
type input "0.456"
click at [79, 180] on icon "increase-product-quantity" at bounding box center [82, 183] width 6 height 6
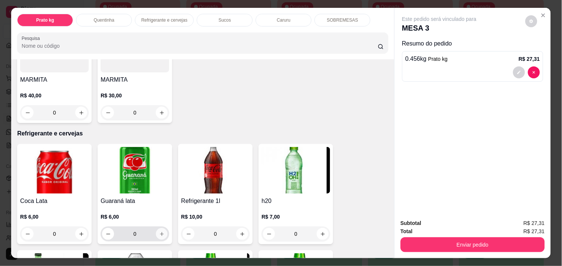
click at [159, 231] on icon "increase-product-quantity" at bounding box center [162, 234] width 6 height 6
type input "1"
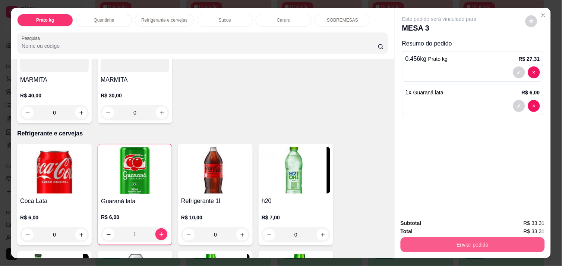
click at [458, 241] on button "Enviar pedido" at bounding box center [472, 244] width 144 height 15
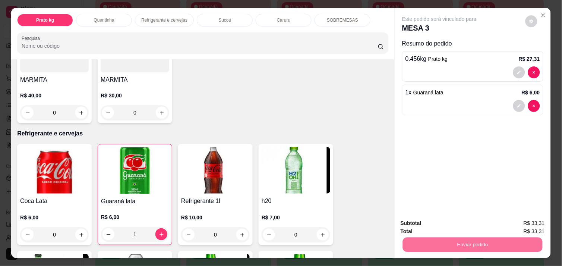
click at [452, 226] on button "Não registrar e enviar pedido" at bounding box center [447, 223] width 75 height 14
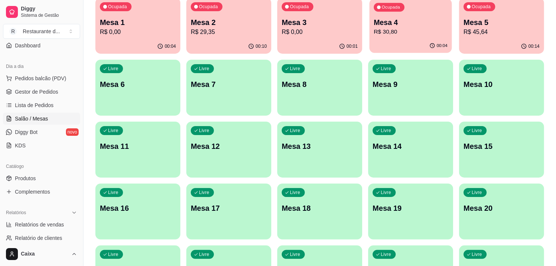
click at [398, 38] on div "Ocupada Mesa 4 R$ 30,80" at bounding box center [410, 19] width 82 height 40
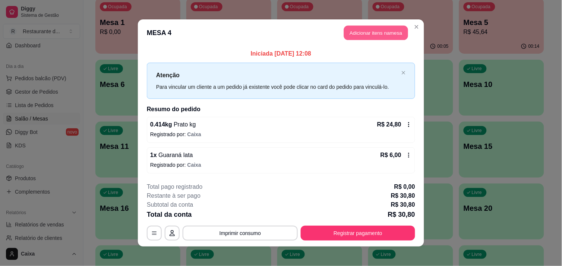
click at [370, 29] on button "Adicionar itens na mesa" at bounding box center [376, 33] width 64 height 15
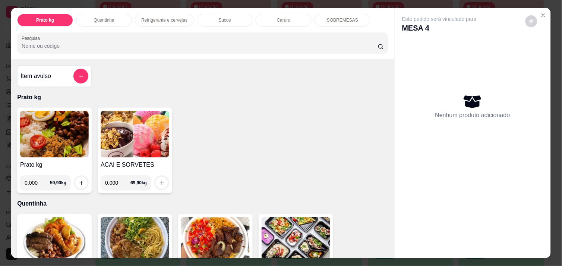
click at [34, 180] on input "0.000" at bounding box center [37, 182] width 25 height 15
type input "0.310"
click at [79, 180] on icon "increase-product-quantity" at bounding box center [82, 183] width 6 height 6
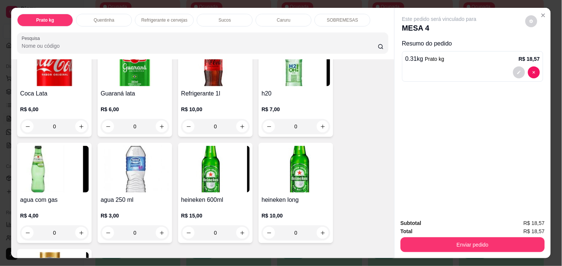
scroll to position [414, 0]
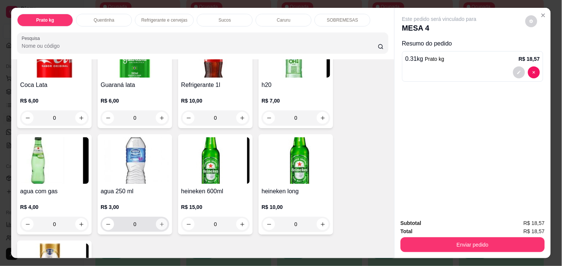
click at [159, 221] on icon "increase-product-quantity" at bounding box center [162, 224] width 6 height 6
type input "1"
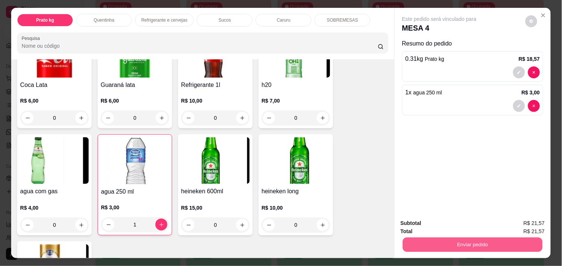
click at [482, 239] on button "Enviar pedido" at bounding box center [473, 244] width 140 height 15
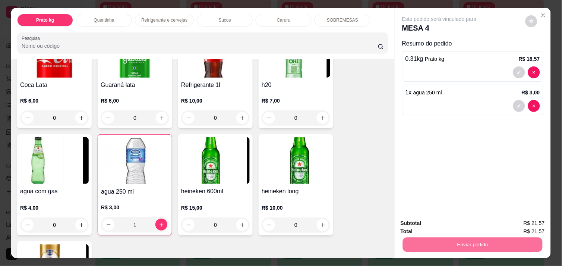
click at [465, 226] on button "Não registrar e enviar pedido" at bounding box center [447, 223] width 75 height 14
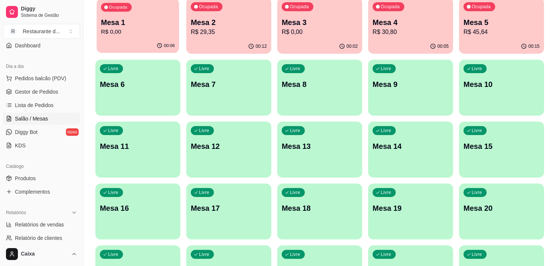
click at [142, 52] on div "00:06" at bounding box center [137, 46] width 82 height 14
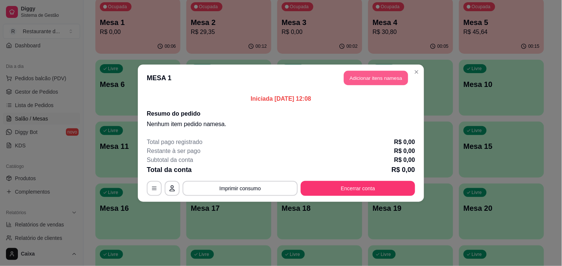
click at [365, 73] on button "Adicionar itens na mesa" at bounding box center [376, 77] width 64 height 15
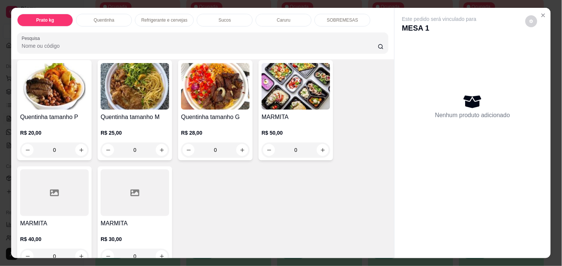
scroll to position [149, 0]
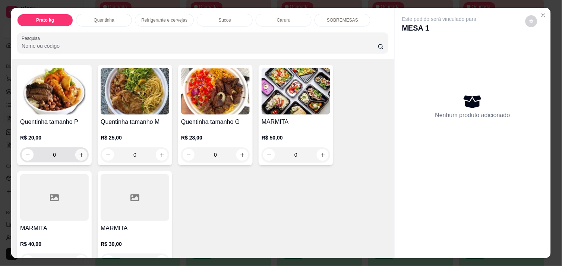
click at [80, 152] on icon "increase-product-quantity" at bounding box center [82, 155] width 6 height 6
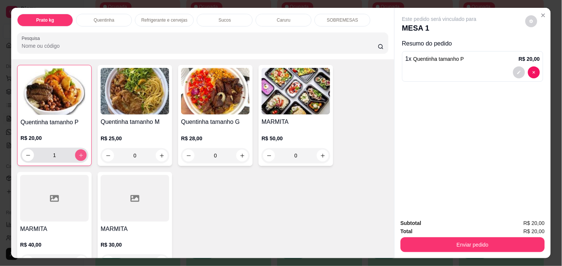
click at [80, 150] on button "increase-product-quantity" at bounding box center [81, 155] width 12 height 12
type input "3"
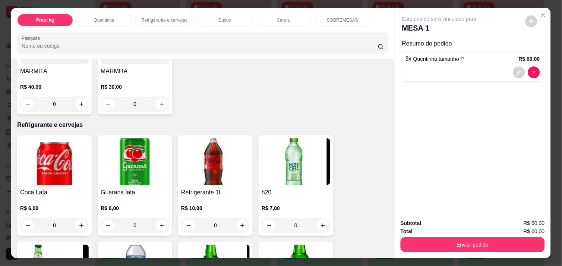
scroll to position [314, 0]
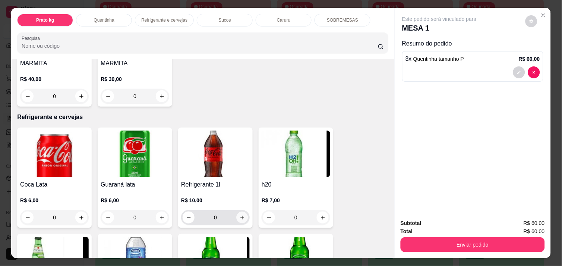
click at [239, 214] on icon "increase-product-quantity" at bounding box center [242, 217] width 6 height 6
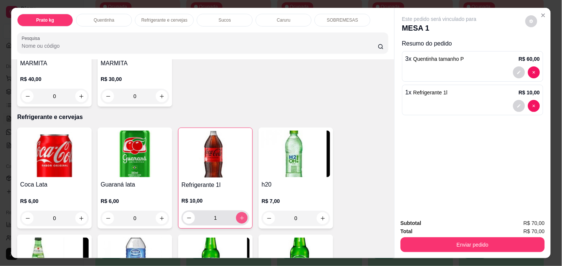
click at [239, 215] on icon "increase-product-quantity" at bounding box center [242, 218] width 6 height 6
click at [183, 214] on button "decrease-product-quantity" at bounding box center [189, 218] width 12 height 12
type input "2"
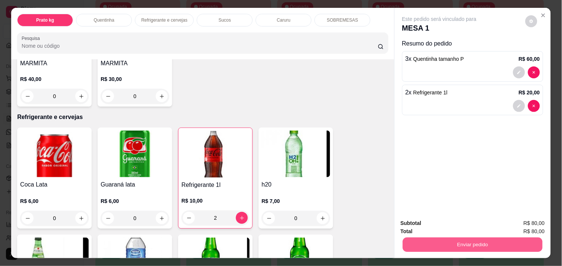
click at [436, 242] on button "Enviar pedido" at bounding box center [473, 244] width 140 height 15
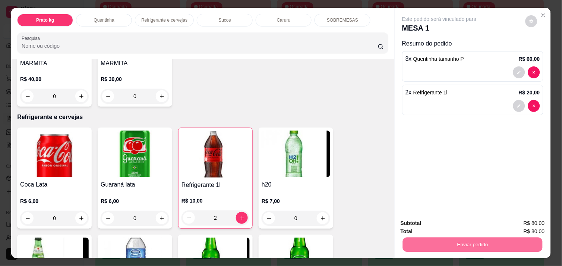
click at [439, 222] on button "Não registrar e enviar pedido" at bounding box center [447, 223] width 75 height 14
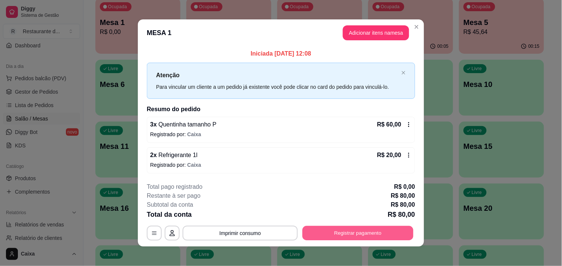
click at [365, 232] on button "Registrar pagamento" at bounding box center [357, 233] width 111 height 15
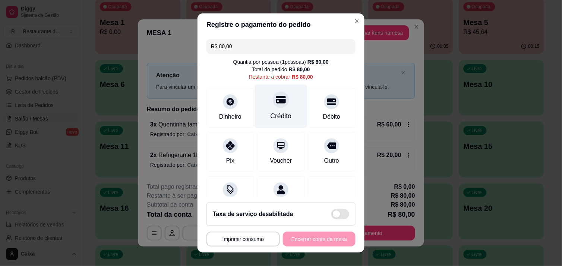
click at [276, 99] on icon at bounding box center [281, 99] width 10 height 7
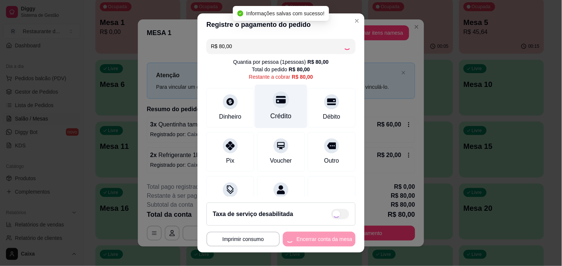
type input "R$ 0,00"
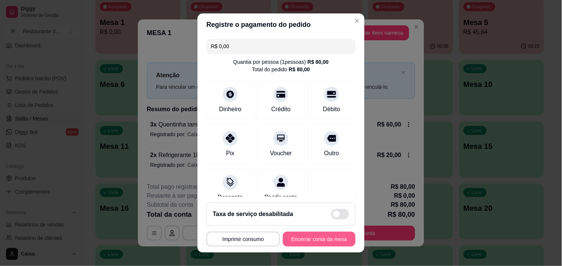
click at [315, 239] on button "Encerrar conta da mesa" at bounding box center [319, 238] width 73 height 15
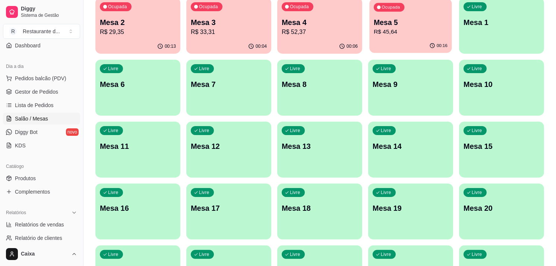
click at [388, 44] on div "00:16" at bounding box center [410, 46] width 82 height 14
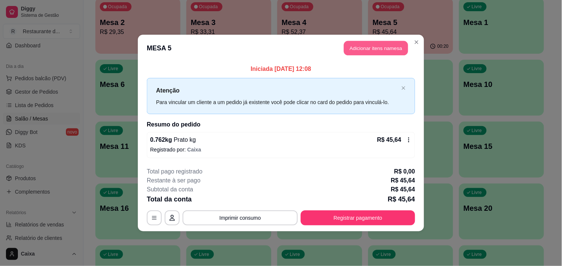
click at [375, 46] on button "Adicionar itens na mesa" at bounding box center [376, 48] width 64 height 15
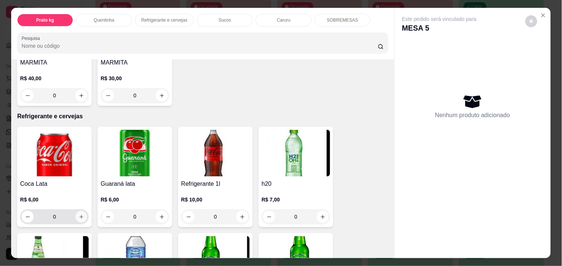
click at [79, 214] on icon "increase-product-quantity" at bounding box center [82, 217] width 6 height 6
type input "1"
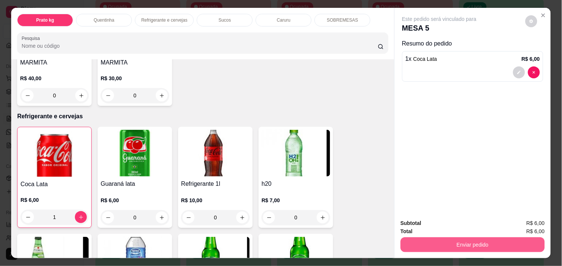
click at [442, 237] on button "Enviar pedido" at bounding box center [472, 244] width 144 height 15
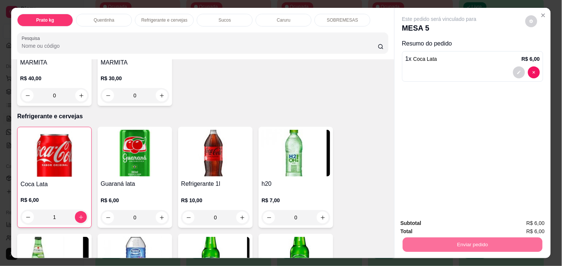
click at [436, 220] on button "Não registrar e enviar pedido" at bounding box center [447, 223] width 75 height 14
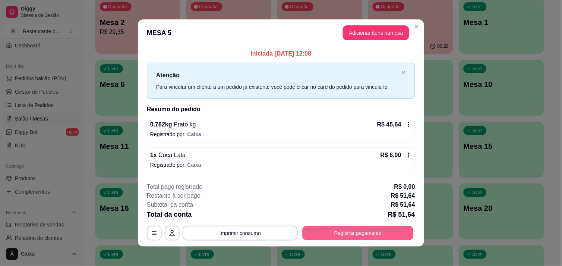
click at [363, 232] on button "Registrar pagamento" at bounding box center [357, 233] width 111 height 15
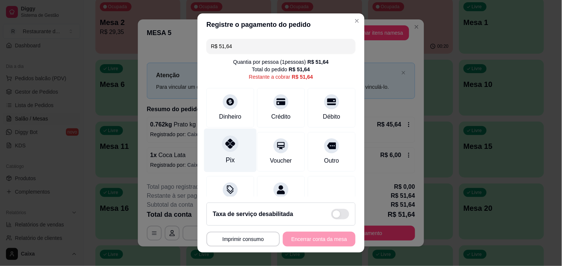
click at [224, 151] on div "Pix" at bounding box center [230, 150] width 53 height 44
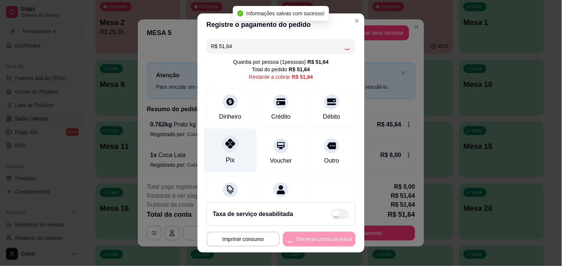
type input "R$ 0,00"
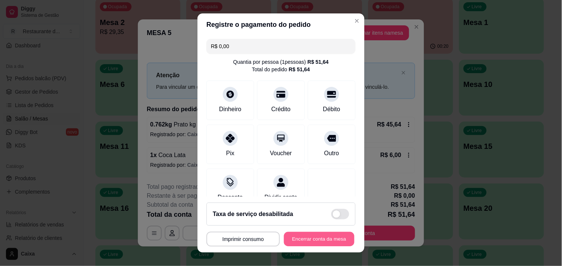
click at [312, 236] on button "Encerrar conta da mesa" at bounding box center [319, 239] width 70 height 15
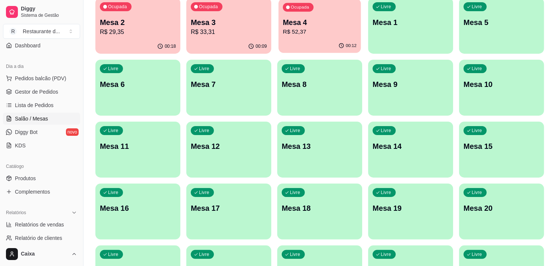
click at [353, 18] on p "Mesa 4" at bounding box center [320, 23] width 74 height 10
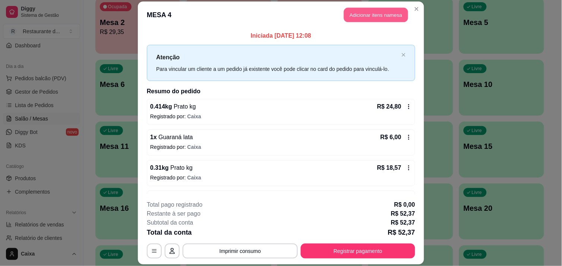
click at [384, 18] on button "Adicionar itens na mesa" at bounding box center [376, 14] width 64 height 15
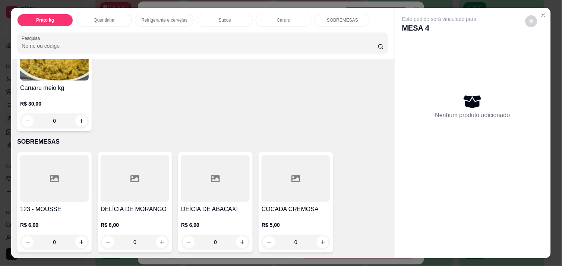
scroll to position [865, 0]
click at [79, 239] on icon "increase-product-quantity" at bounding box center [82, 242] width 6 height 6
type input "1"
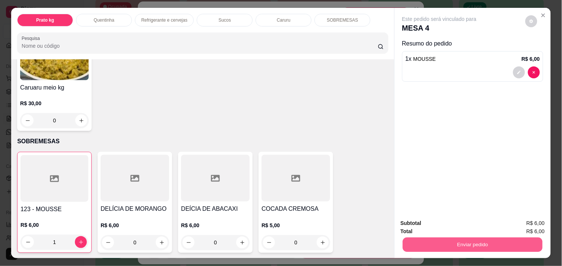
click at [443, 239] on button "Enviar pedido" at bounding box center [473, 244] width 140 height 15
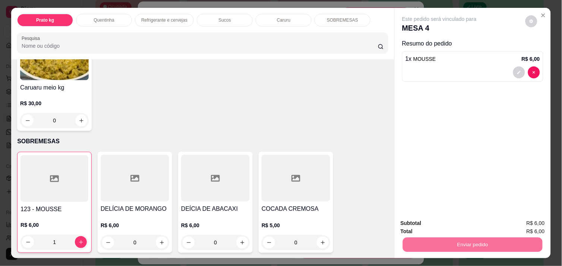
click at [441, 224] on button "Não registrar e enviar pedido" at bounding box center [447, 223] width 75 height 14
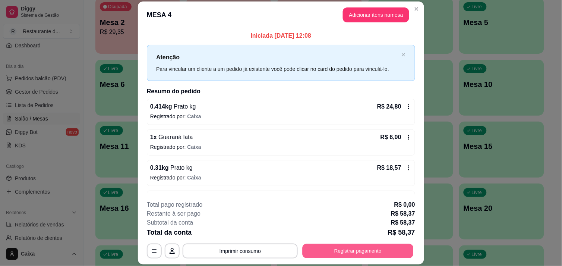
click at [373, 254] on button "Registrar pagamento" at bounding box center [357, 251] width 111 height 15
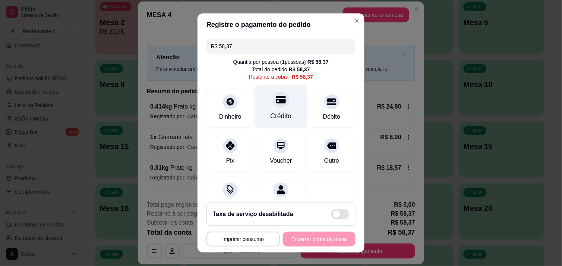
click at [272, 109] on div "Crédito" at bounding box center [281, 106] width 53 height 44
type input "R$ 0,00"
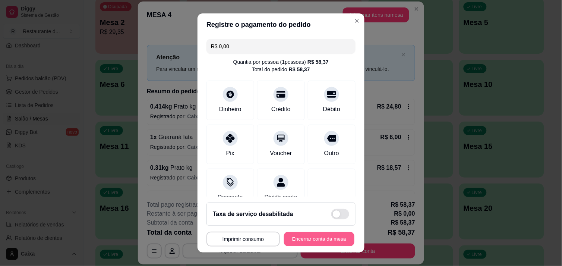
click at [302, 240] on button "Encerrar conta da mesa" at bounding box center [319, 239] width 70 height 15
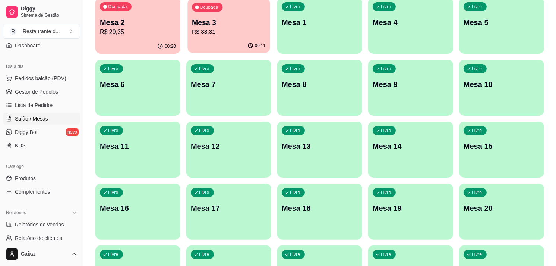
click at [244, 38] on div "Ocupada Mesa 3 R$ 33,31" at bounding box center [228, 19] width 82 height 40
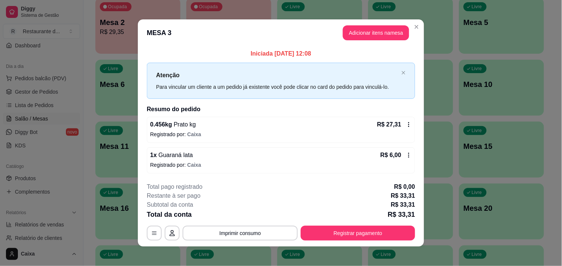
click at [406, 153] on icon at bounding box center [409, 155] width 6 height 6
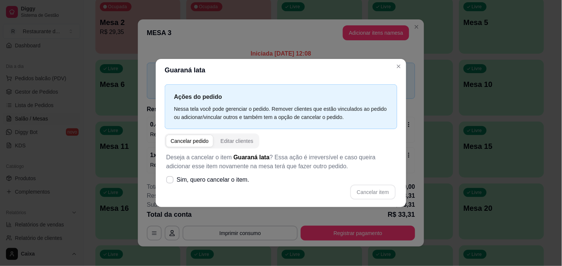
click at [180, 138] on div "Cancelar pedido" at bounding box center [190, 140] width 38 height 7
click at [198, 139] on div "Cancelar pedido" at bounding box center [190, 140] width 38 height 7
click at [364, 189] on div "Cancelar item" at bounding box center [280, 191] width 229 height 15
click at [205, 140] on div "Cancelar pedido" at bounding box center [190, 140] width 38 height 7
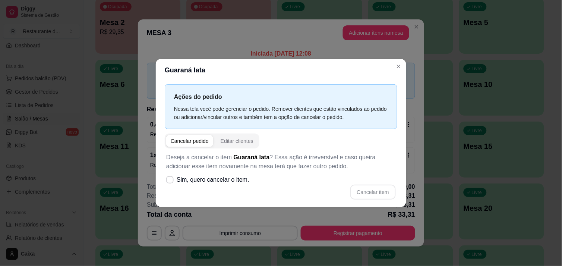
click at [205, 140] on div "Cancelar pedido" at bounding box center [190, 140] width 38 height 7
click at [167, 176] on label "Sim, quero cancelar o item." at bounding box center [207, 179] width 89 height 15
click at [167, 181] on input "Sim, quero cancelar o item." at bounding box center [168, 183] width 5 height 5
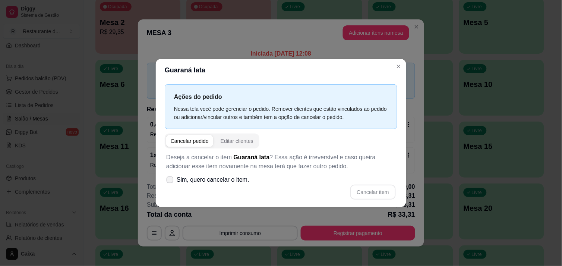
checkbox input "true"
click at [370, 188] on button "Cancelar item" at bounding box center [372, 191] width 44 height 15
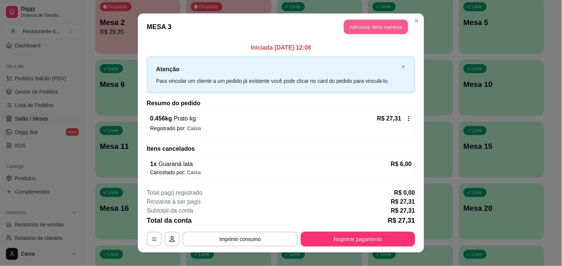
click at [382, 24] on button "Adicionar itens na mesa" at bounding box center [376, 27] width 64 height 15
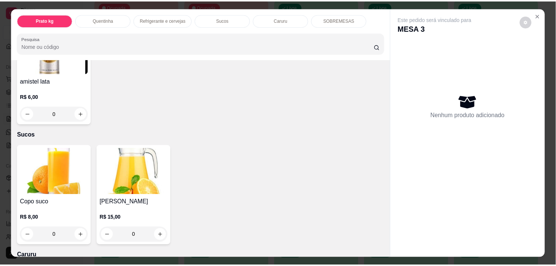
scroll to position [645, 0]
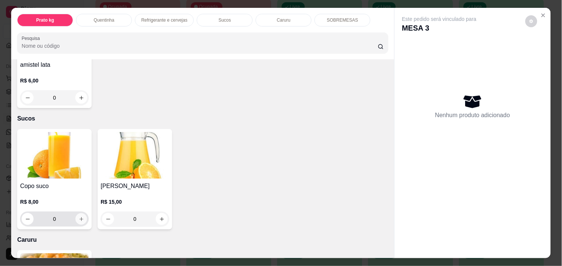
click at [79, 216] on icon "increase-product-quantity" at bounding box center [82, 219] width 6 height 6
type input "1"
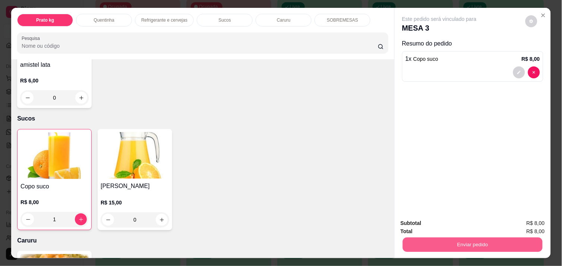
click at [442, 241] on button "Enviar pedido" at bounding box center [473, 244] width 140 height 15
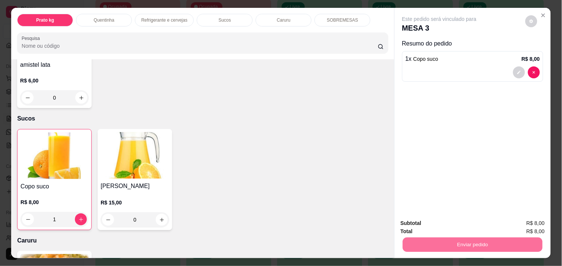
click at [438, 224] on button "Não registrar e enviar pedido" at bounding box center [447, 223] width 75 height 14
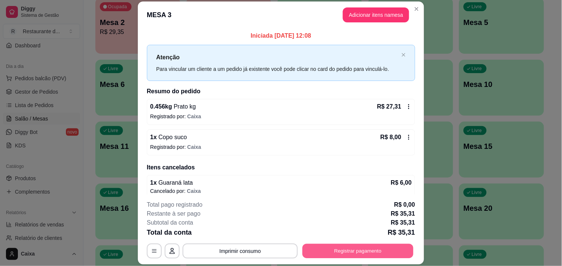
click at [363, 250] on button "Registrar pagamento" at bounding box center [357, 251] width 111 height 15
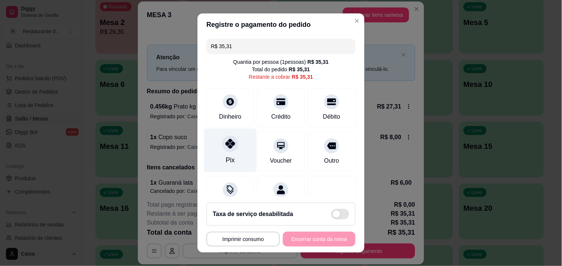
click at [229, 146] on icon at bounding box center [230, 144] width 10 height 10
type input "R$ 0,00"
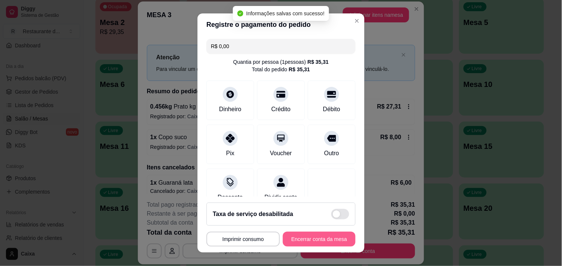
click at [311, 232] on button "Encerrar conta da mesa" at bounding box center [319, 238] width 73 height 15
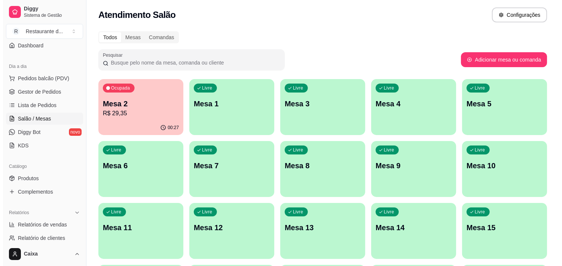
scroll to position [0, 0]
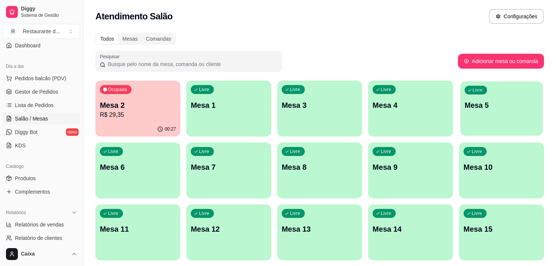
click at [497, 96] on div "Livre Mesa 5" at bounding box center [501, 103] width 82 height 45
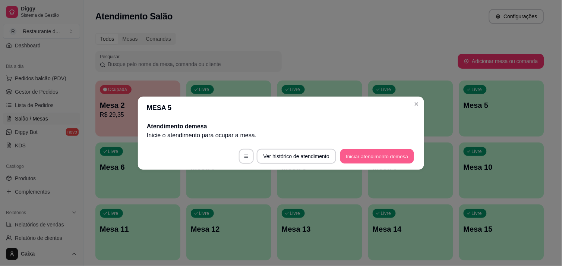
click at [375, 153] on button "Iniciar atendimento de mesa" at bounding box center [377, 156] width 74 height 15
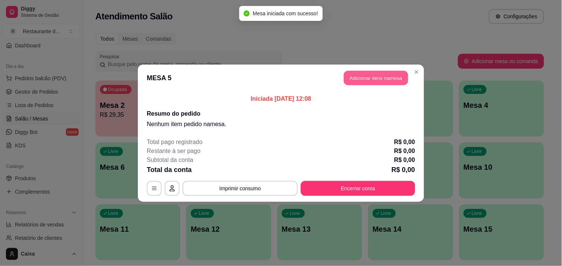
click at [377, 73] on button "Adicionar itens na mesa" at bounding box center [376, 77] width 64 height 15
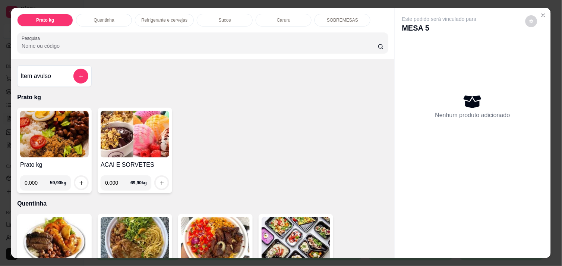
click at [36, 180] on input "0.000" at bounding box center [37, 182] width 25 height 15
type input "0.456"
click at [76, 177] on button "increase-product-quantity" at bounding box center [82, 183] width 12 height 12
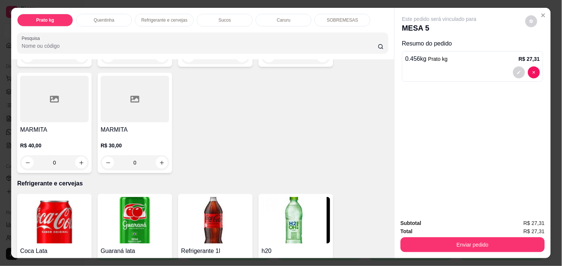
scroll to position [265, 0]
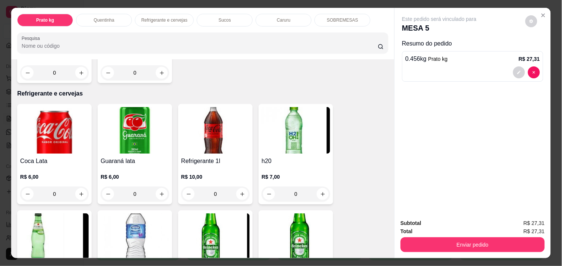
scroll to position [347, 0]
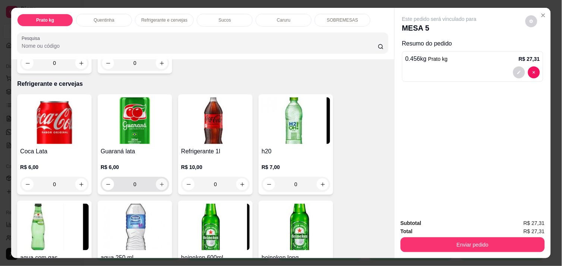
click at [159, 181] on icon "increase-product-quantity" at bounding box center [162, 184] width 6 height 6
type input "1"
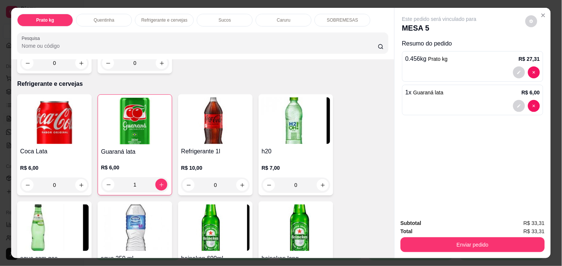
click at [537, 127] on div "Este pedido será vinculado para MESA 5 Resumo do pedido 0.456 kg Prato kg R$ 27…" at bounding box center [472, 110] width 156 height 204
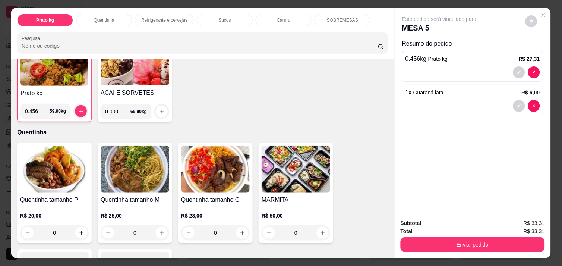
scroll to position [66, 0]
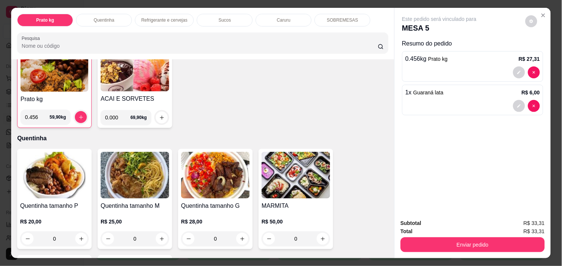
click at [188, 91] on div "Prato kg 0.456 59,90 kg ACAI E SORVETES 0.000 69,90 kg" at bounding box center [202, 85] width 371 height 86
click at [115, 116] on input "0.000" at bounding box center [117, 117] width 25 height 15
type input "0.122"
click at [159, 115] on icon "increase-product-quantity" at bounding box center [162, 118] width 6 height 6
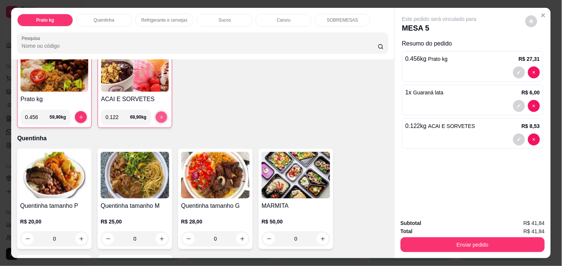
click at [159, 115] on icon "increase-product-quantity" at bounding box center [162, 117] width 6 height 6
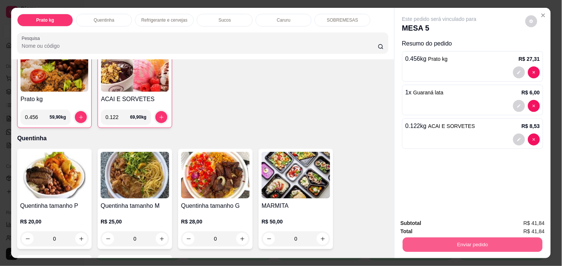
click at [489, 237] on button "Enviar pedido" at bounding box center [473, 244] width 140 height 15
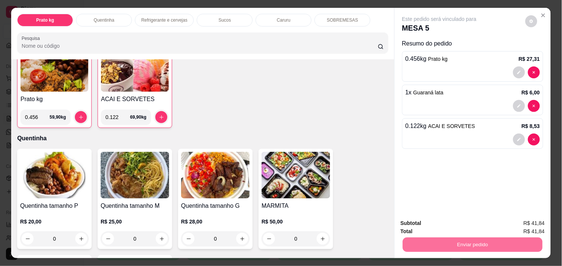
click at [467, 224] on button "Não registrar e enviar pedido" at bounding box center [447, 223] width 75 height 14
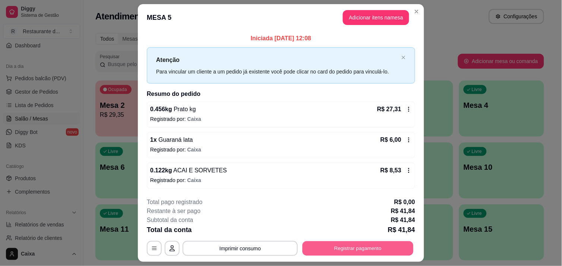
click at [364, 241] on button "Registrar pagamento" at bounding box center [357, 248] width 111 height 15
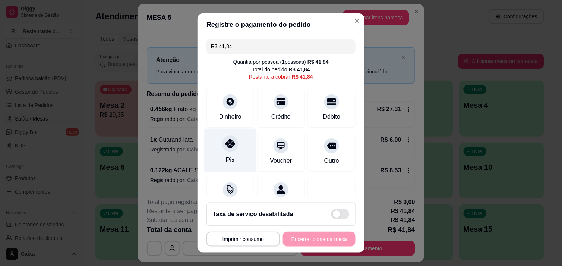
click at [216, 153] on div "Pix" at bounding box center [230, 150] width 53 height 44
type input "R$ 0,00"
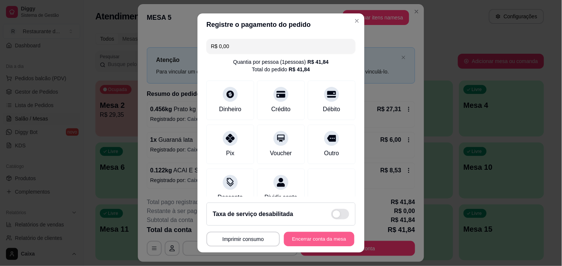
click at [293, 236] on button "Encerrar conta da mesa" at bounding box center [319, 239] width 70 height 15
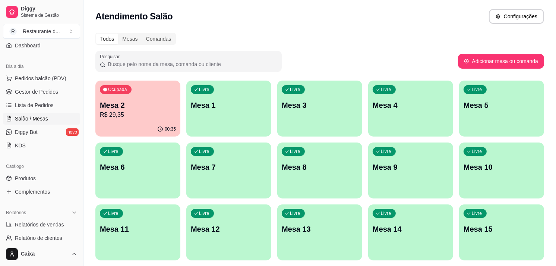
click at [144, 105] on p "Mesa 2" at bounding box center [138, 105] width 76 height 10
click at [153, 102] on p "Mesa 2" at bounding box center [138, 105] width 76 height 10
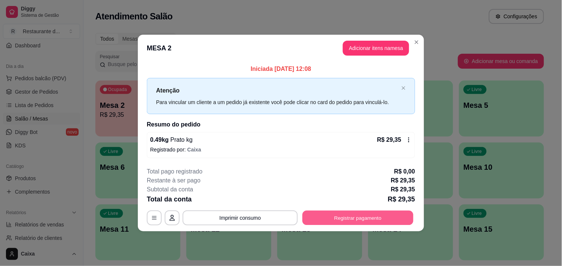
click at [328, 221] on button "Registrar pagamento" at bounding box center [357, 217] width 111 height 15
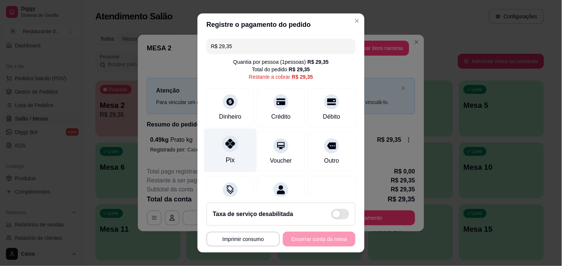
click at [233, 137] on div "Pix" at bounding box center [230, 150] width 53 height 44
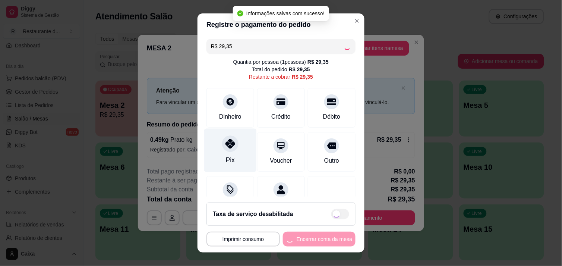
type input "R$ 0,00"
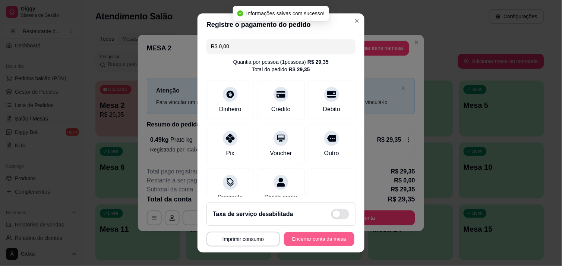
click at [299, 239] on button "Encerrar conta da mesa" at bounding box center [319, 239] width 70 height 15
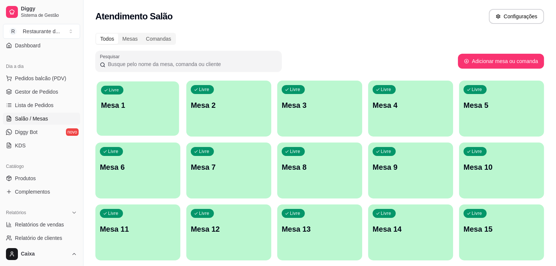
click at [168, 117] on div "Livre Mesa 1" at bounding box center [137, 103] width 82 height 45
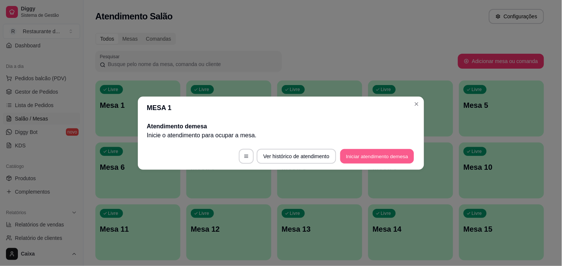
click at [357, 158] on button "Iniciar atendimento de mesa" at bounding box center [377, 156] width 74 height 15
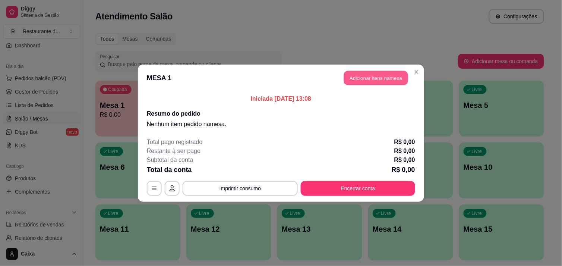
click at [366, 79] on button "Adicionar itens na mesa" at bounding box center [376, 77] width 64 height 15
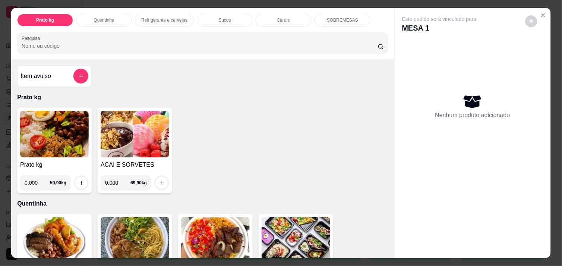
click at [114, 179] on input "0.000" at bounding box center [117, 182] width 25 height 15
type input "0.070"
click at [159, 180] on icon "increase-product-quantity" at bounding box center [162, 183] width 6 height 6
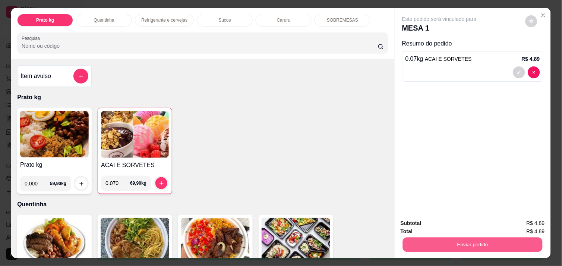
click at [467, 241] on button "Enviar pedido" at bounding box center [473, 244] width 140 height 15
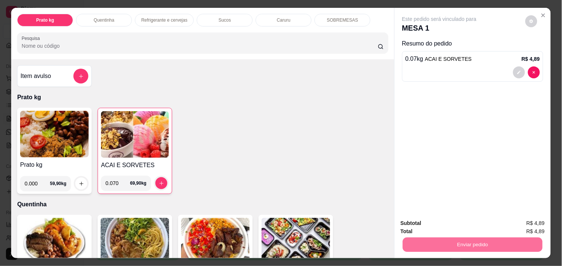
click at [445, 222] on button "Não registrar e enviar pedido" at bounding box center [447, 223] width 75 height 14
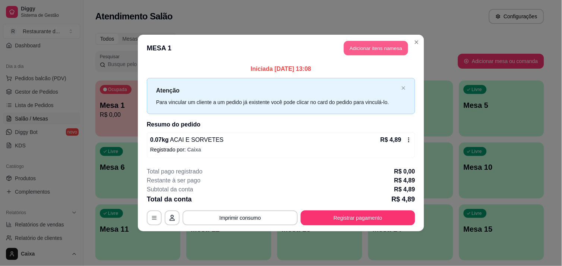
click at [374, 45] on button "Adicionar itens na mesa" at bounding box center [376, 48] width 64 height 15
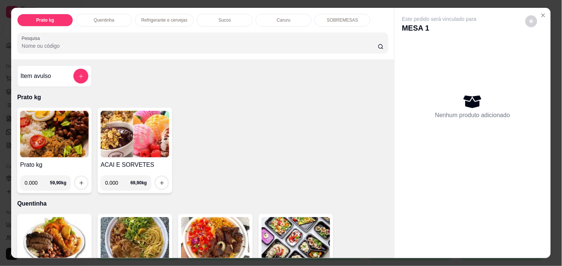
click at [115, 180] on input "0.000" at bounding box center [117, 182] width 25 height 15
type input "0.184"
click at [160, 181] on icon "increase-product-quantity" at bounding box center [162, 183] width 4 height 4
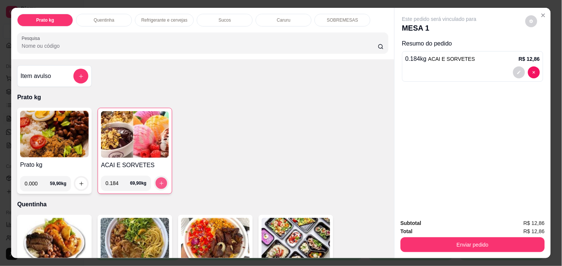
click at [158, 183] on button "increase-product-quantity" at bounding box center [162, 183] width 12 height 12
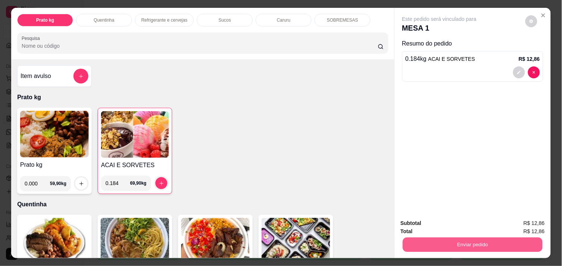
click at [459, 244] on button "Enviar pedido" at bounding box center [473, 244] width 140 height 15
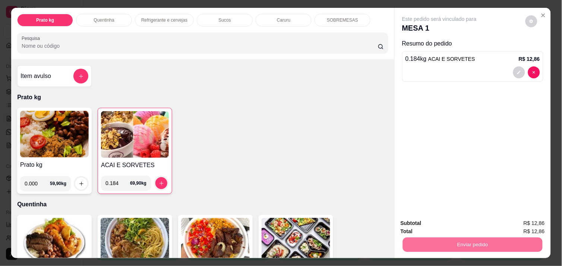
click at [447, 222] on button "Não registrar e enviar pedido" at bounding box center [447, 223] width 75 height 14
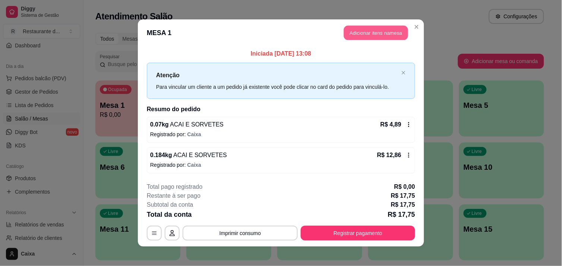
click at [380, 27] on button "Adicionar itens na mesa" at bounding box center [376, 33] width 64 height 15
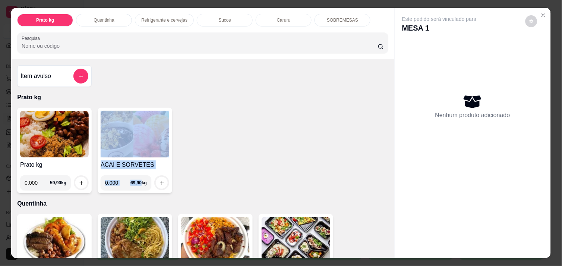
drag, startPoint x: 159, startPoint y: 155, endPoint x: 139, endPoint y: 177, distance: 29.3
click at [139, 177] on div "ACAI E SORVETES 0.000 69,90 kg" at bounding box center [135, 150] width 74 height 85
click at [114, 181] on input "0.000" at bounding box center [117, 182] width 25 height 15
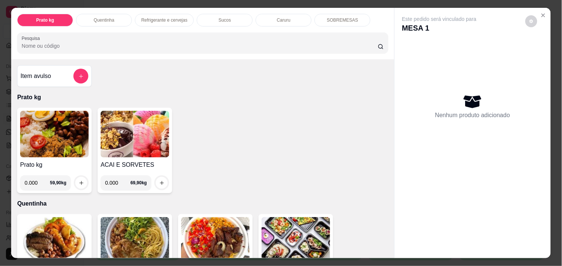
click at [114, 181] on input "0.000" at bounding box center [117, 182] width 25 height 15
type input "0.130"
click at [159, 180] on icon "increase-product-quantity" at bounding box center [162, 183] width 6 height 6
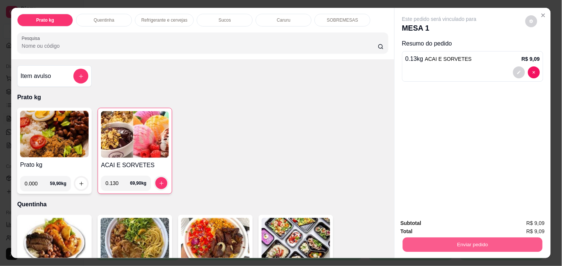
click at [443, 244] on button "Enviar pedido" at bounding box center [473, 244] width 140 height 15
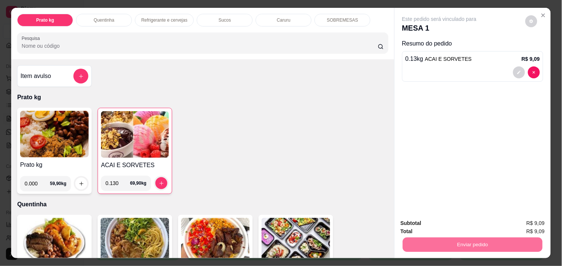
click at [423, 221] on button "Não registrar e enviar pedido" at bounding box center [447, 223] width 75 height 14
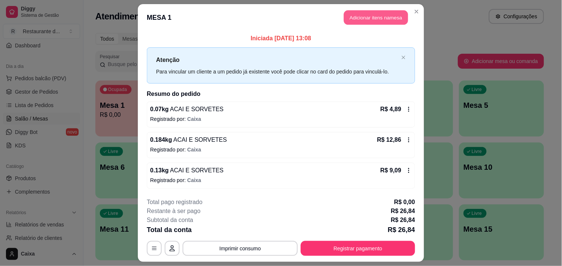
click at [356, 13] on button "Adicionar itens na mesa" at bounding box center [376, 17] width 64 height 15
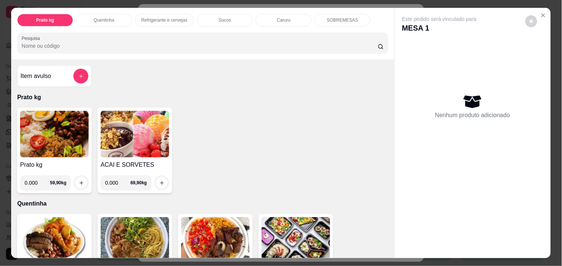
drag, startPoint x: 155, startPoint y: 69, endPoint x: 121, endPoint y: 101, distance: 47.4
click at [121, 101] on div "Item avulso Prato kg Prato kg 0.000 59,90 kg ACAI E SORVETES 0.000 69,90 kg Que…" at bounding box center [202, 158] width 383 height 198
click at [117, 179] on input "0.000" at bounding box center [117, 182] width 25 height 15
type input "0.214"
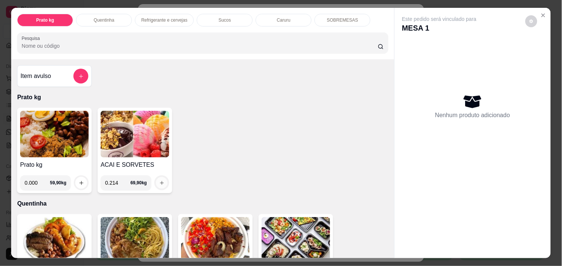
click at [159, 180] on icon "increase-product-quantity" at bounding box center [162, 183] width 6 height 6
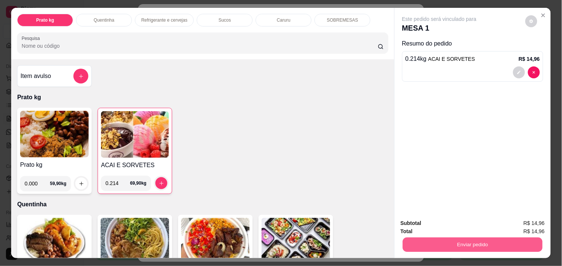
click at [481, 237] on button "Enviar pedido" at bounding box center [473, 244] width 140 height 15
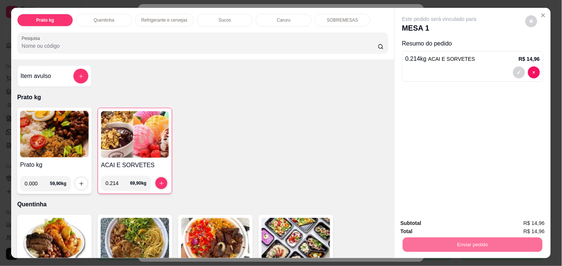
click at [467, 223] on button "Não registrar e enviar pedido" at bounding box center [447, 223] width 75 height 14
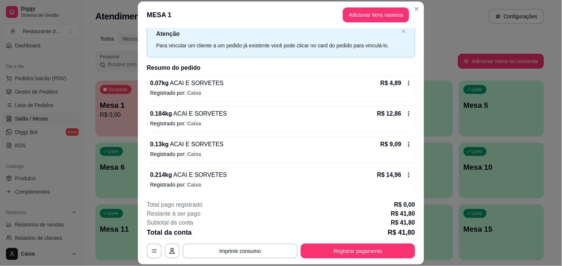
scroll to position [25, 0]
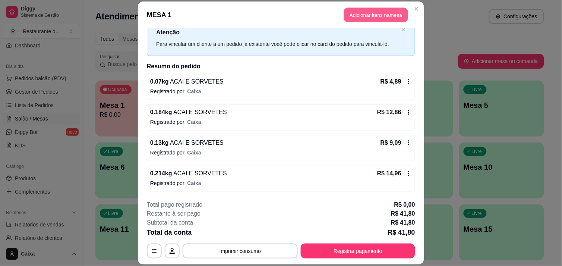
click at [354, 9] on button "Adicionar itens na mesa" at bounding box center [376, 14] width 64 height 15
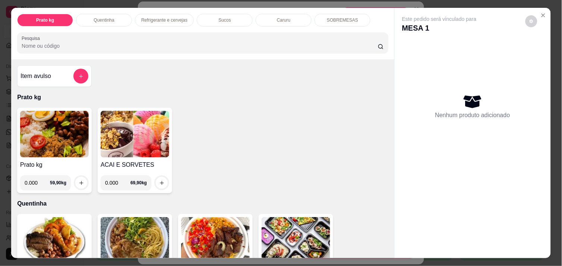
click at [112, 180] on input "0.000" at bounding box center [117, 182] width 25 height 15
click at [117, 181] on input "0.000" at bounding box center [117, 182] width 25 height 15
type input "0.116"
click at [160, 181] on icon "increase-product-quantity" at bounding box center [162, 183] width 4 height 4
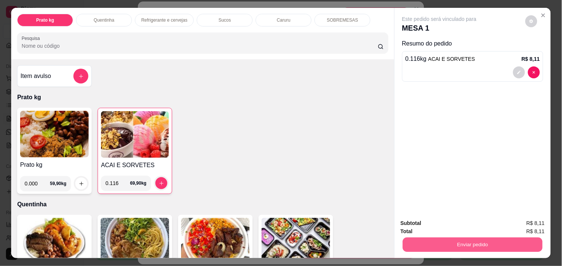
click at [460, 242] on button "Enviar pedido" at bounding box center [473, 244] width 140 height 15
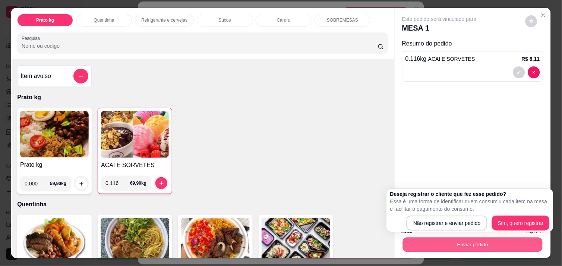
click at [460, 242] on button "Enviar pedido" at bounding box center [473, 244] width 140 height 15
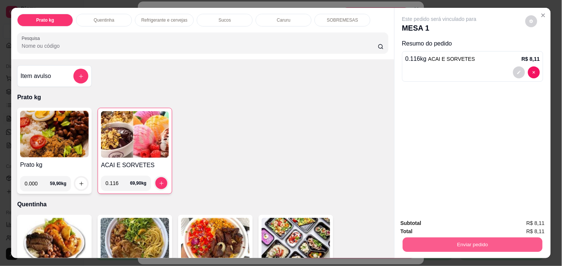
click at [458, 243] on button "Enviar pedido" at bounding box center [473, 244] width 140 height 15
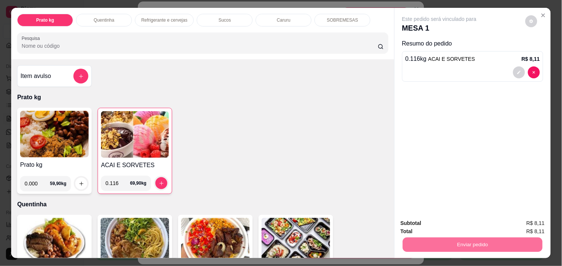
click at [448, 222] on button "Não registrar e enviar pedido" at bounding box center [447, 223] width 77 height 14
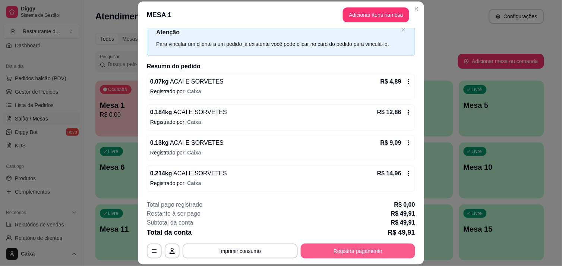
click at [340, 247] on button "Registrar pagamento" at bounding box center [358, 250] width 114 height 15
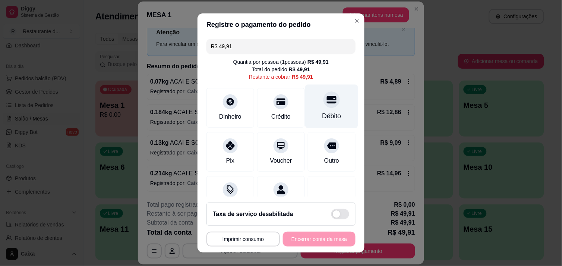
click at [323, 98] on div at bounding box center [331, 99] width 16 height 16
type input "R$ 0,00"
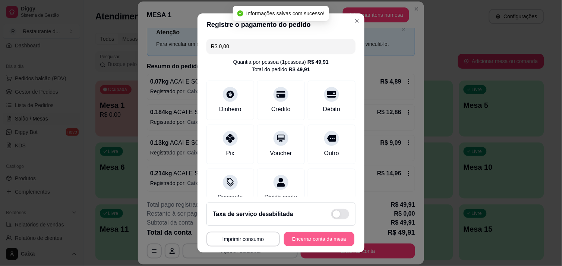
click at [307, 239] on button "Encerrar conta da mesa" at bounding box center [319, 239] width 70 height 15
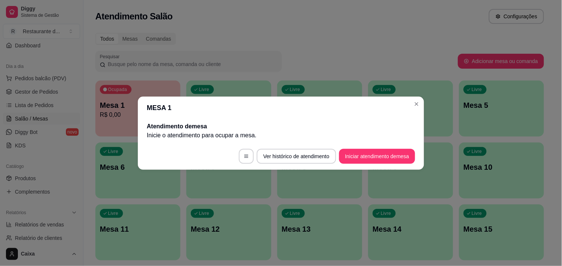
scroll to position [0, 0]
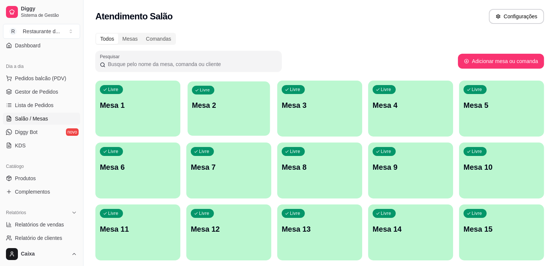
click at [243, 116] on div "Livre Mesa 2" at bounding box center [228, 103] width 82 height 45
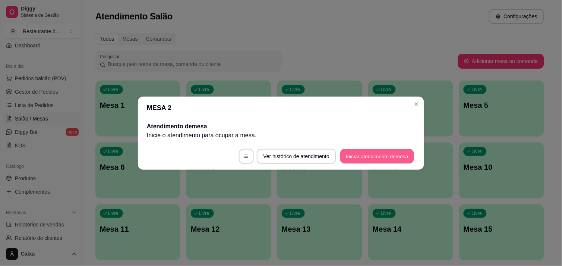
click at [354, 154] on button "Iniciar atendimento de mesa" at bounding box center [377, 156] width 74 height 15
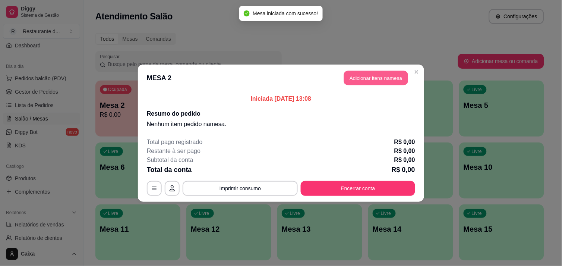
click at [369, 77] on button "Adicionar itens na mesa" at bounding box center [376, 77] width 64 height 15
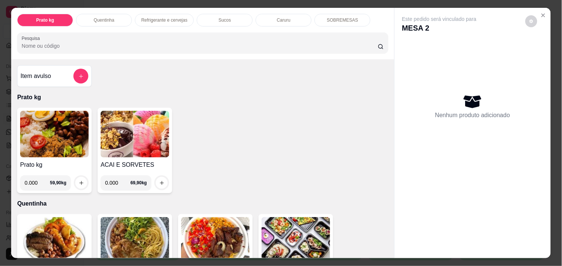
click at [37, 181] on input "0.000" at bounding box center [37, 182] width 25 height 15
type input "0.532"
click at [79, 180] on icon "increase-product-quantity" at bounding box center [82, 183] width 6 height 6
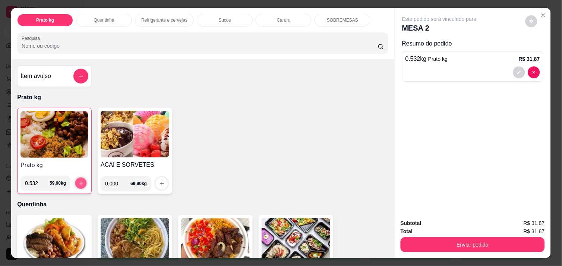
click at [78, 180] on icon "increase-product-quantity" at bounding box center [81, 183] width 6 height 6
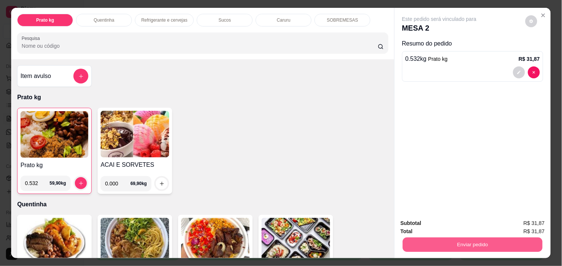
click at [470, 241] on button "Enviar pedido" at bounding box center [473, 244] width 140 height 15
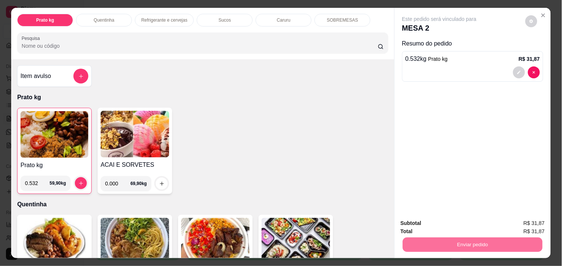
click at [451, 222] on button "Não registrar e enviar pedido" at bounding box center [447, 223] width 75 height 14
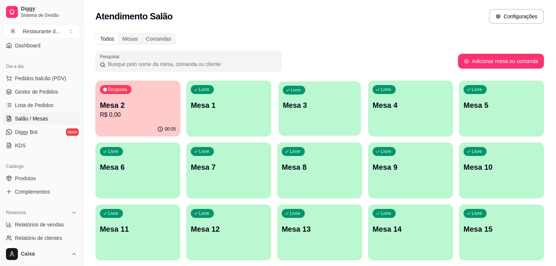
click at [342, 124] on div "Livre Mesa 3" at bounding box center [319, 103] width 82 height 45
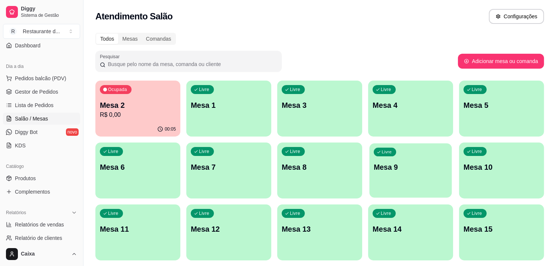
click at [401, 188] on div "Livre Mesa 9" at bounding box center [410, 165] width 82 height 45
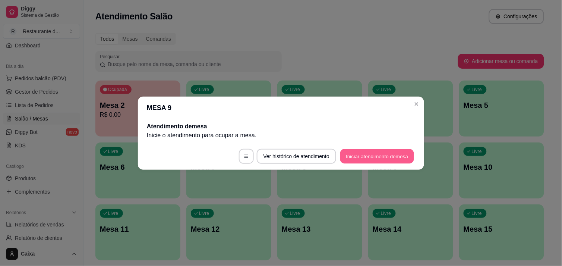
click at [387, 155] on button "Iniciar atendimento de mesa" at bounding box center [377, 156] width 74 height 15
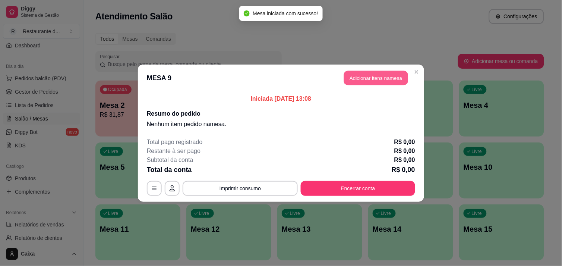
click at [371, 77] on button "Adicionar itens na mesa" at bounding box center [376, 77] width 64 height 15
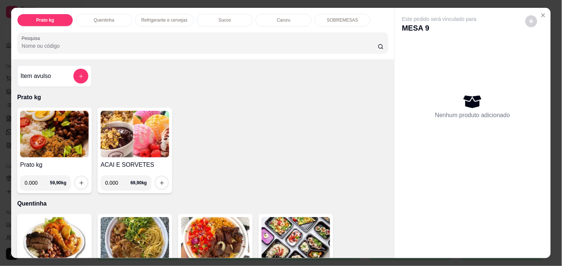
click at [34, 182] on input "0.000" at bounding box center [37, 182] width 25 height 15
type input "0.314"
click at [79, 180] on icon "increase-product-quantity" at bounding box center [82, 183] width 6 height 6
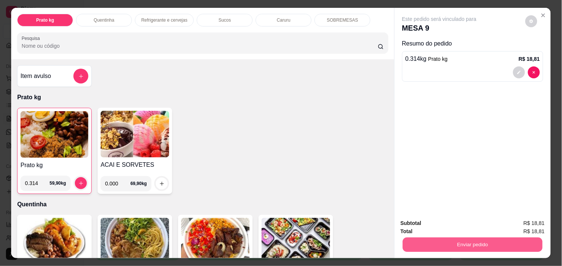
click at [476, 240] on button "Enviar pedido" at bounding box center [473, 244] width 140 height 15
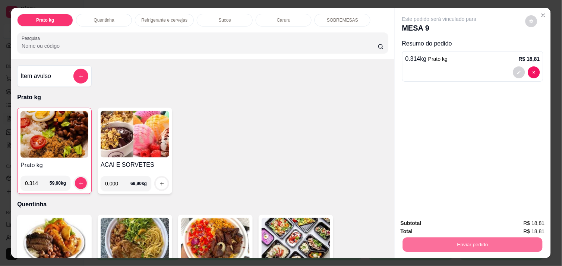
click at [435, 216] on button "Não registrar e enviar pedido" at bounding box center [447, 223] width 75 height 14
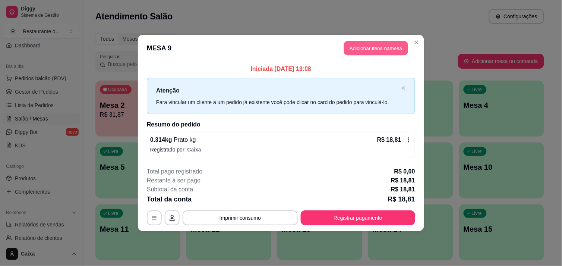
click at [376, 50] on button "Adicionar itens na mesa" at bounding box center [376, 48] width 64 height 15
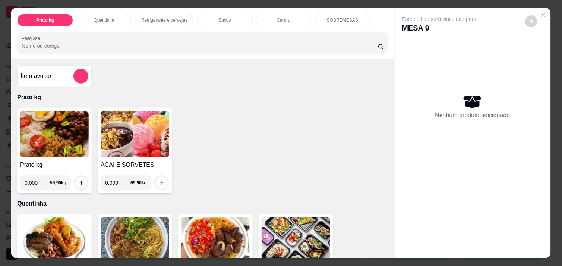
click at [34, 181] on input "0.000" at bounding box center [37, 182] width 25 height 15
type input "0.746"
click at [79, 181] on icon "increase-product-quantity" at bounding box center [81, 183] width 4 height 4
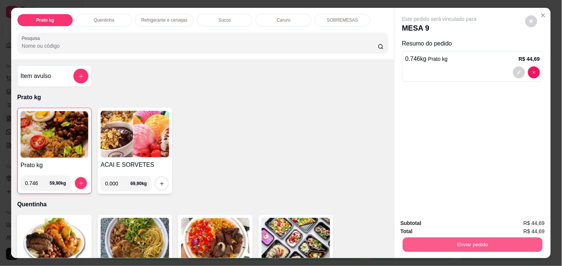
click at [413, 239] on button "Enviar pedido" at bounding box center [473, 244] width 140 height 15
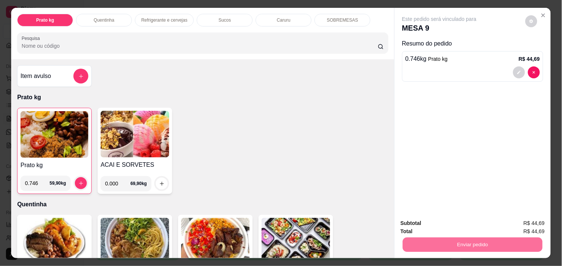
click at [430, 219] on button "Não registrar e enviar pedido" at bounding box center [447, 223] width 77 height 14
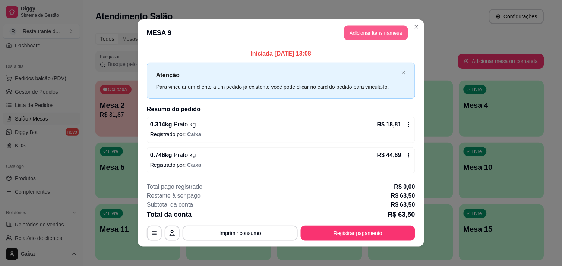
click at [367, 30] on button "Adicionar itens na mesa" at bounding box center [376, 33] width 64 height 15
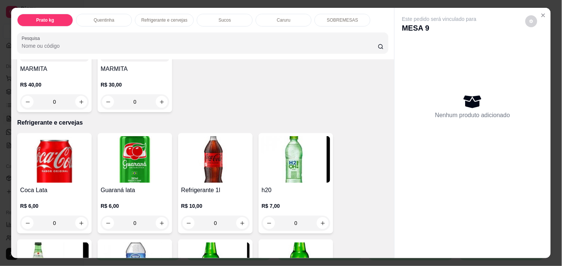
scroll to position [314, 0]
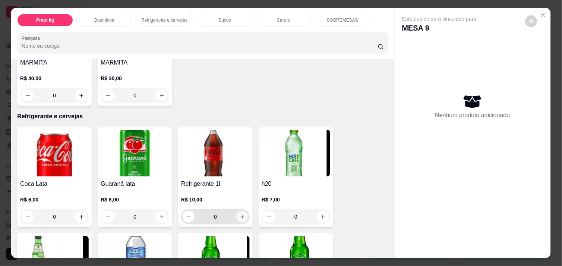
click at [239, 214] on icon "increase-product-quantity" at bounding box center [242, 217] width 6 height 6
type input "1"
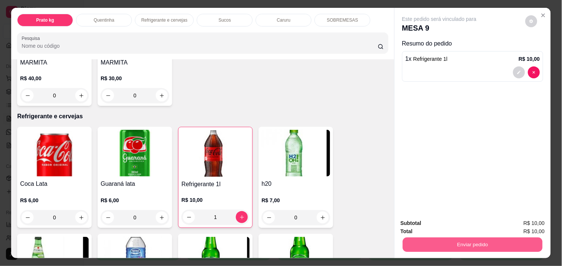
click at [455, 241] on button "Enviar pedido" at bounding box center [473, 244] width 140 height 15
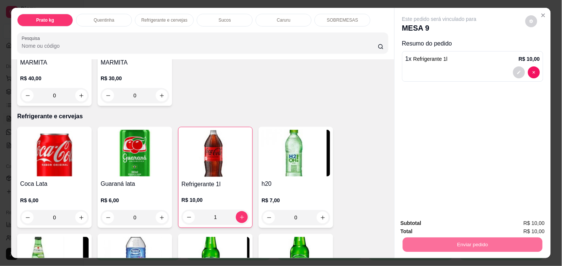
click at [427, 223] on button "Não registrar e enviar pedido" at bounding box center [447, 223] width 75 height 14
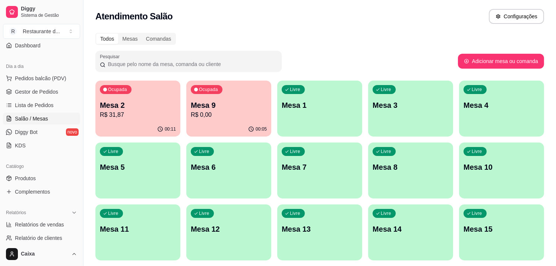
click at [196, 120] on div "Ocupada Mesa 9 R$ 0,00" at bounding box center [228, 100] width 85 height 41
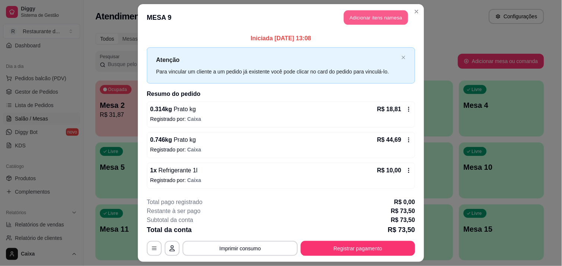
click at [376, 14] on button "Adicionar itens na mesa" at bounding box center [376, 17] width 64 height 15
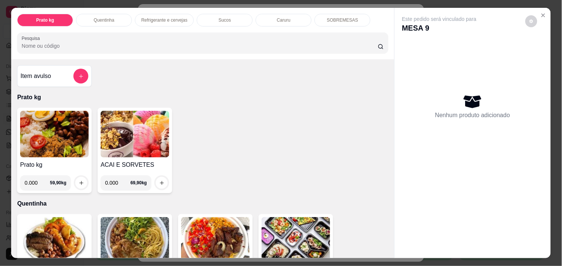
click at [34, 181] on input "0.000" at bounding box center [37, 182] width 25 height 15
type input "0.370"
click at [82, 177] on button "increase-product-quantity" at bounding box center [82, 183] width 12 height 12
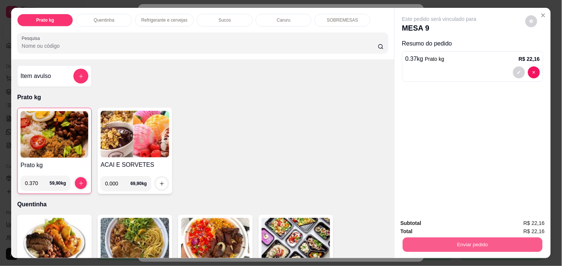
click at [434, 238] on button "Enviar pedido" at bounding box center [473, 244] width 140 height 15
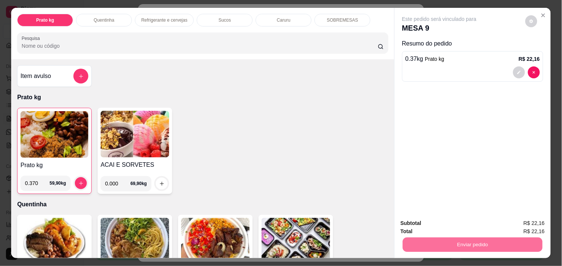
click at [433, 219] on button "Não registrar e enviar pedido" at bounding box center [447, 223] width 75 height 14
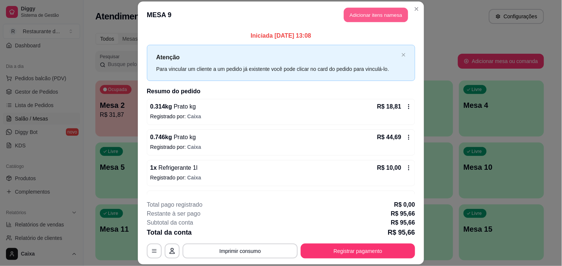
click at [370, 16] on button "Adicionar itens na mesa" at bounding box center [376, 14] width 64 height 15
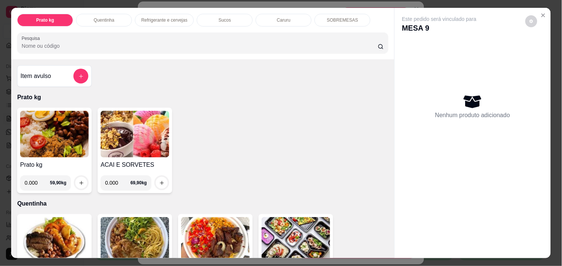
click at [34, 179] on input "0.000" at bounding box center [37, 182] width 25 height 15
type input "0.394"
click at [79, 181] on icon "increase-product-quantity" at bounding box center [81, 183] width 4 height 4
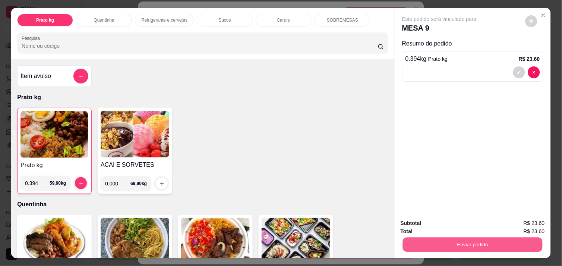
click at [458, 237] on button "Enviar pedido" at bounding box center [473, 244] width 140 height 15
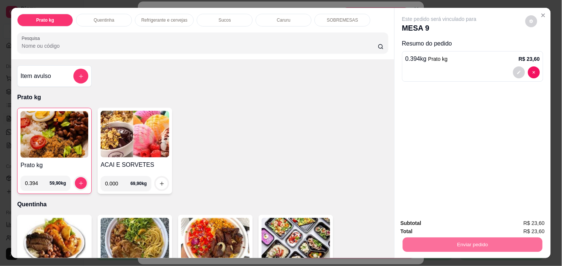
click at [451, 223] on button "Não registrar e enviar pedido" at bounding box center [447, 223] width 75 height 14
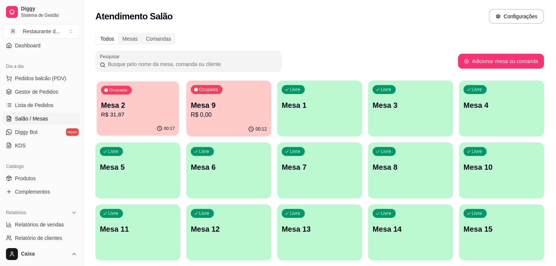
click at [140, 124] on div "00:17" at bounding box center [137, 128] width 82 height 14
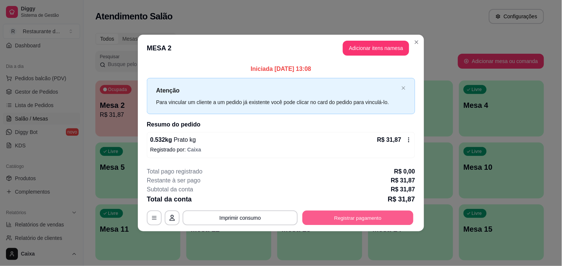
click at [352, 214] on button "Registrar pagamento" at bounding box center [357, 217] width 111 height 15
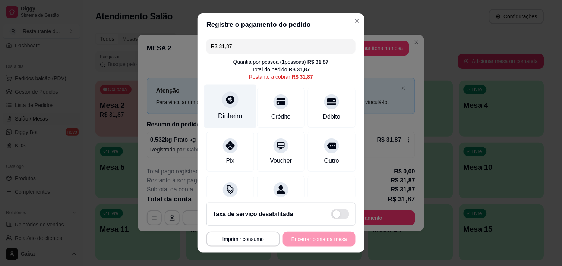
click at [220, 109] on div "Dinheiro" at bounding box center [230, 106] width 53 height 44
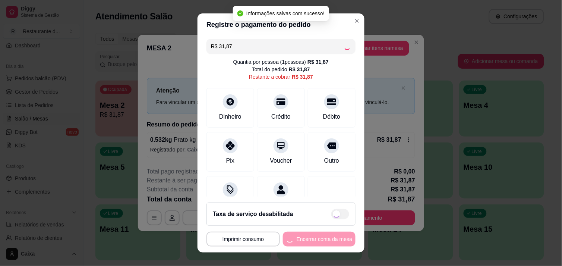
type input "R$ 0,00"
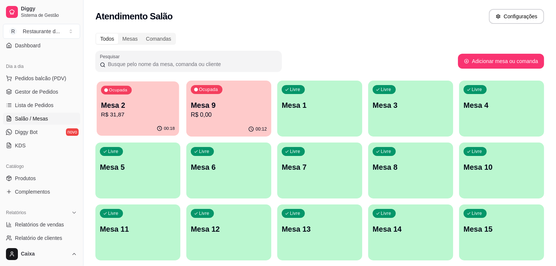
click at [147, 117] on p "R$ 31,87" at bounding box center [138, 114] width 74 height 9
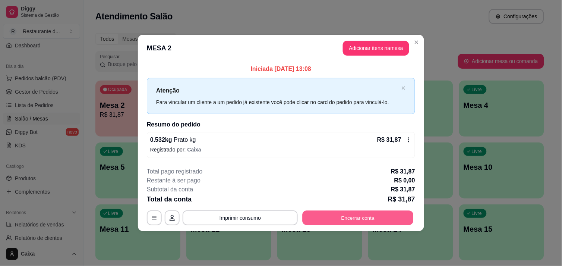
click at [341, 224] on button "Encerrar conta" at bounding box center [357, 217] width 111 height 15
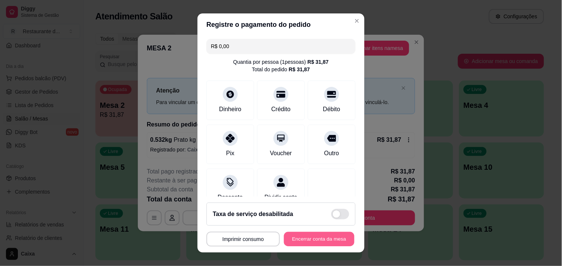
click at [319, 240] on button "Encerrar conta da mesa" at bounding box center [319, 239] width 70 height 15
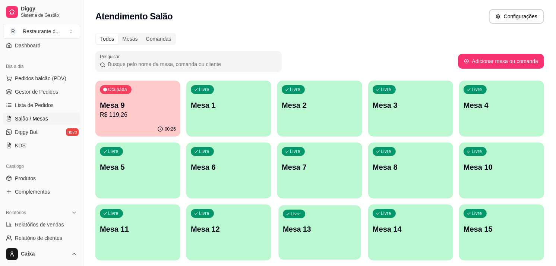
click at [319, 240] on div "Livre Mesa 13" at bounding box center [319, 227] width 82 height 45
click at [158, 121] on div "Ocupada Mesa 9 R$ 119,26" at bounding box center [137, 101] width 82 height 40
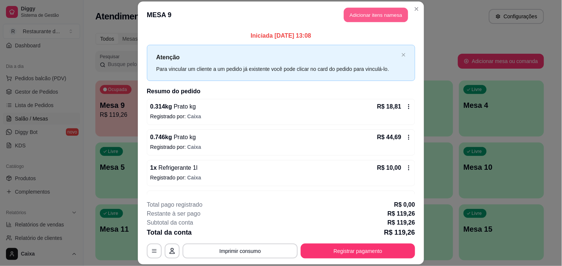
click at [374, 18] on button "Adicionar itens na mesa" at bounding box center [376, 14] width 64 height 15
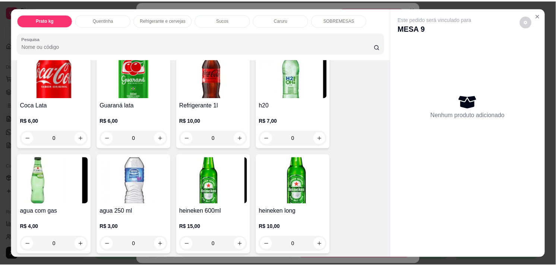
scroll to position [397, 0]
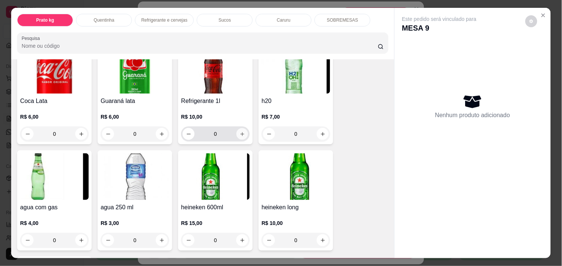
click at [239, 131] on icon "increase-product-quantity" at bounding box center [242, 134] width 6 height 6
type input "1"
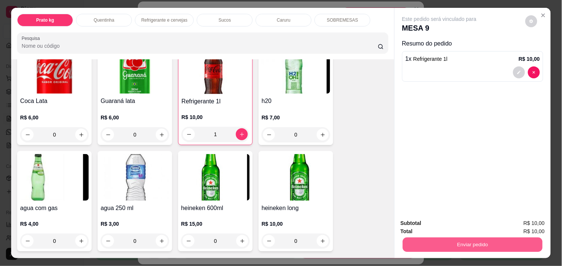
click at [489, 243] on button "Enviar pedido" at bounding box center [473, 244] width 140 height 15
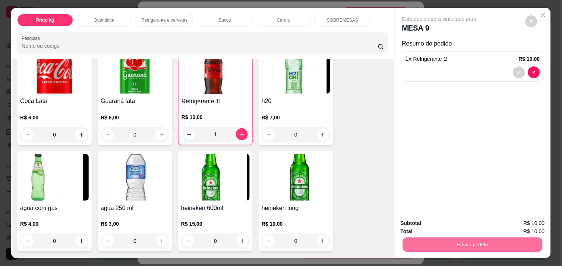
click at [471, 219] on button "Não registrar e enviar pedido" at bounding box center [447, 223] width 75 height 14
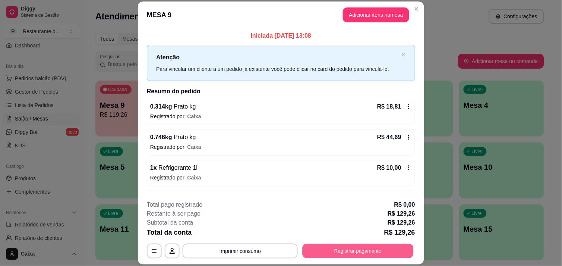
click at [370, 252] on button "Registrar pagamento" at bounding box center [357, 251] width 111 height 15
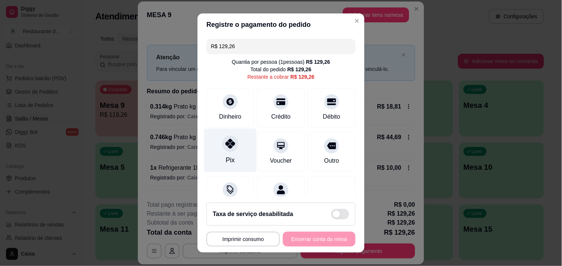
click at [228, 154] on div "Pix" at bounding box center [230, 150] width 53 height 44
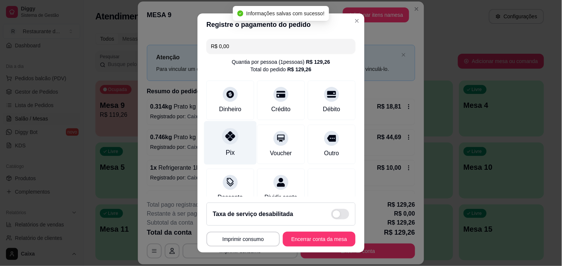
type input "R$ 0,00"
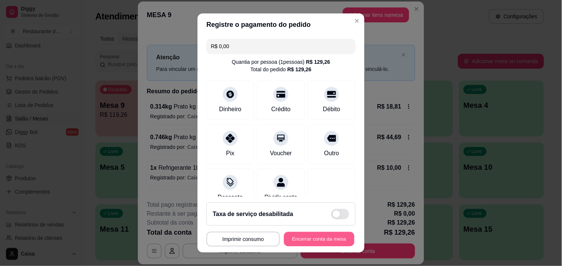
click at [321, 240] on button "Encerrar conta da mesa" at bounding box center [319, 239] width 70 height 15
